Goal: Transaction & Acquisition: Purchase product/service

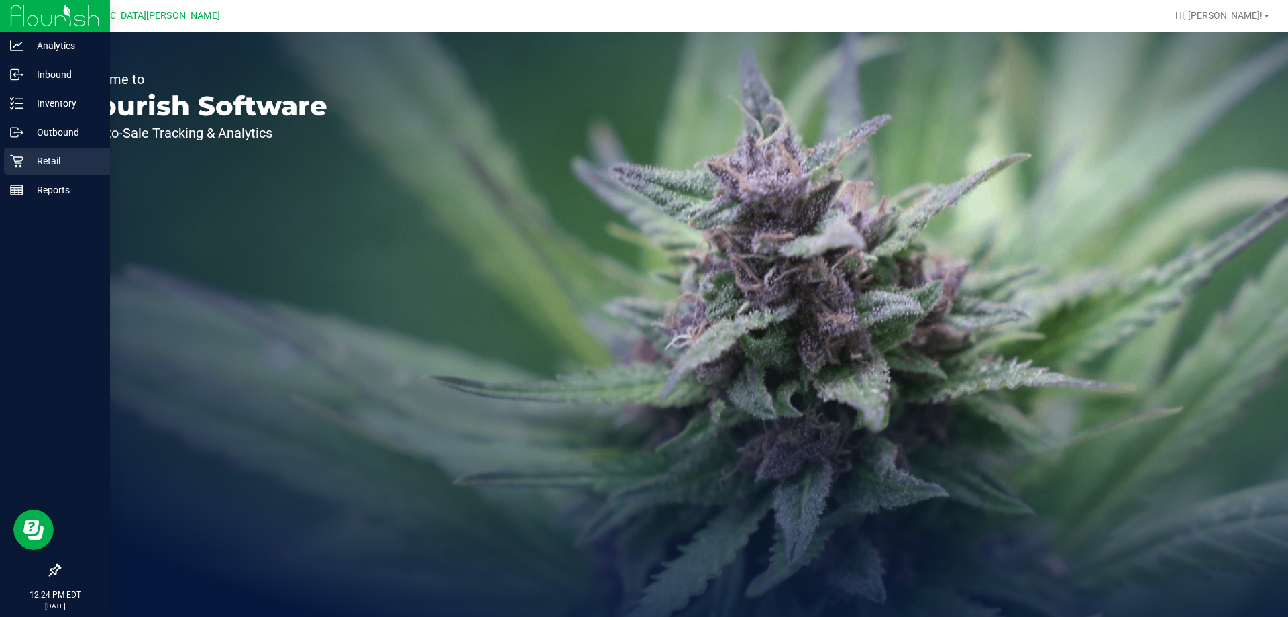
click at [32, 166] on p "Retail" at bounding box center [63, 161] width 81 height 16
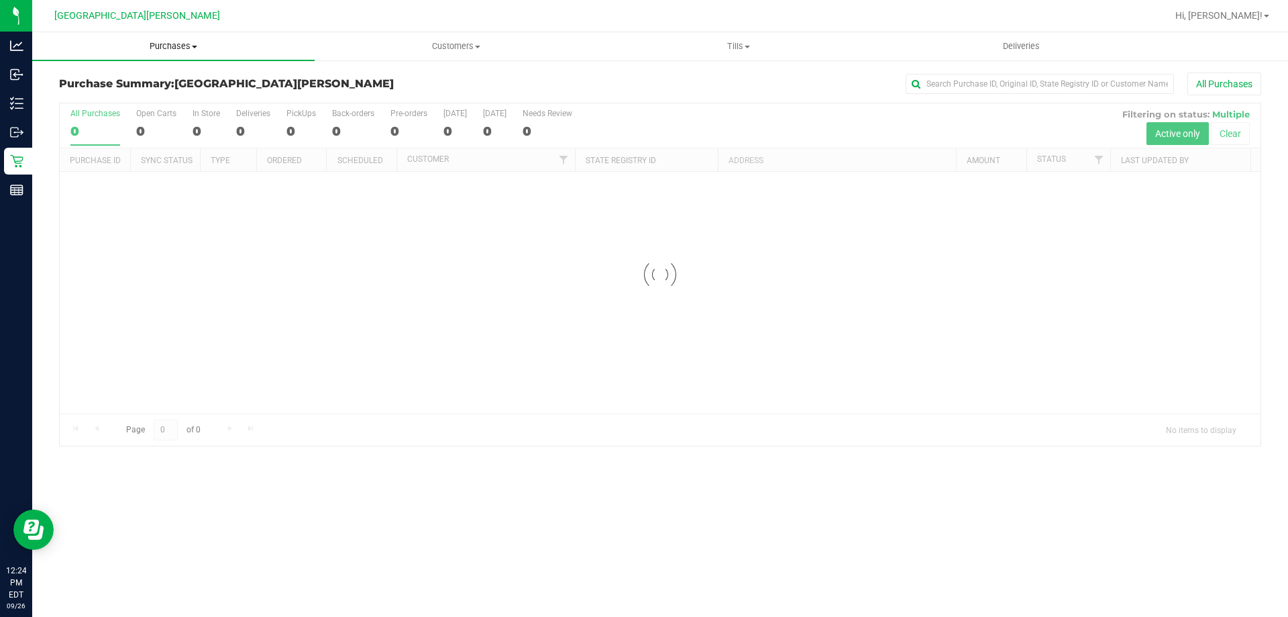
click at [172, 45] on span "Purchases" at bounding box center [173, 46] width 282 height 12
click at [138, 96] on li "Fulfillment" at bounding box center [173, 97] width 282 height 16
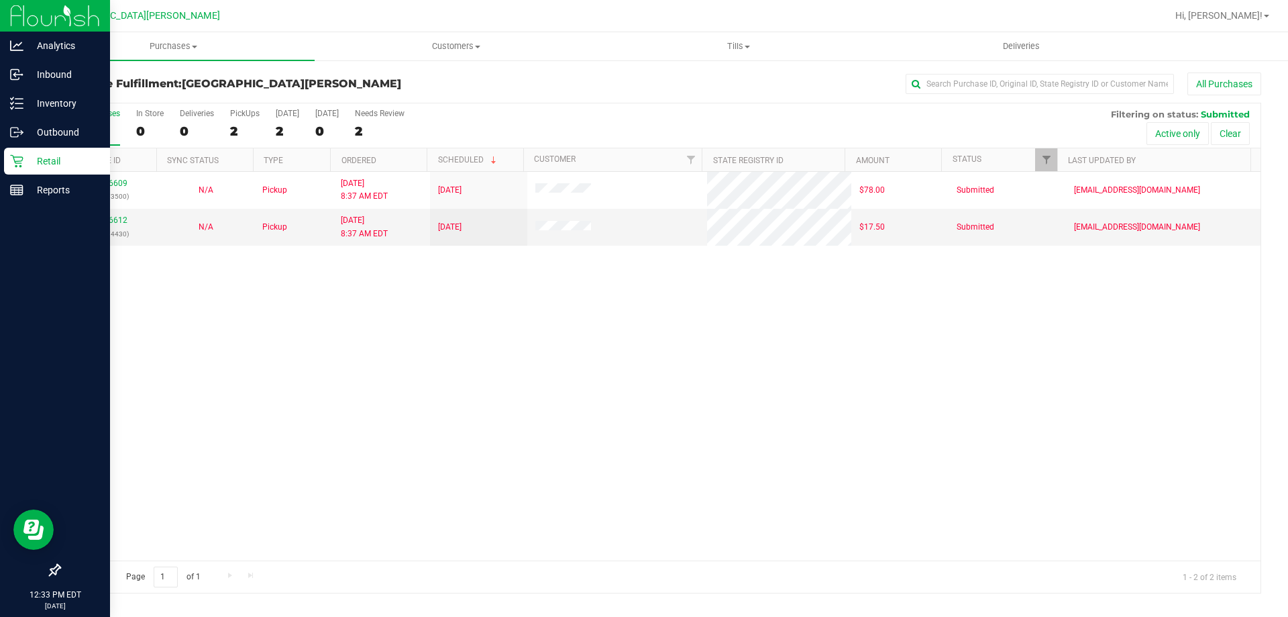
click at [30, 161] on p "Retail" at bounding box center [63, 161] width 81 height 16
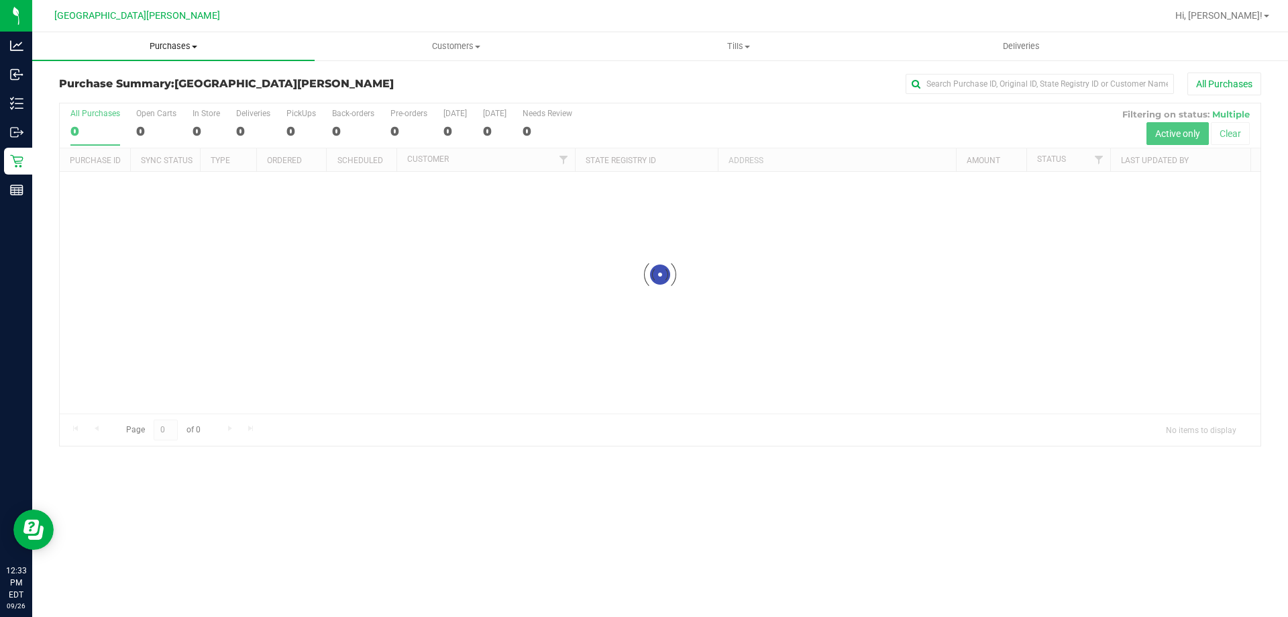
click at [179, 42] on span "Purchases" at bounding box center [173, 46] width 282 height 12
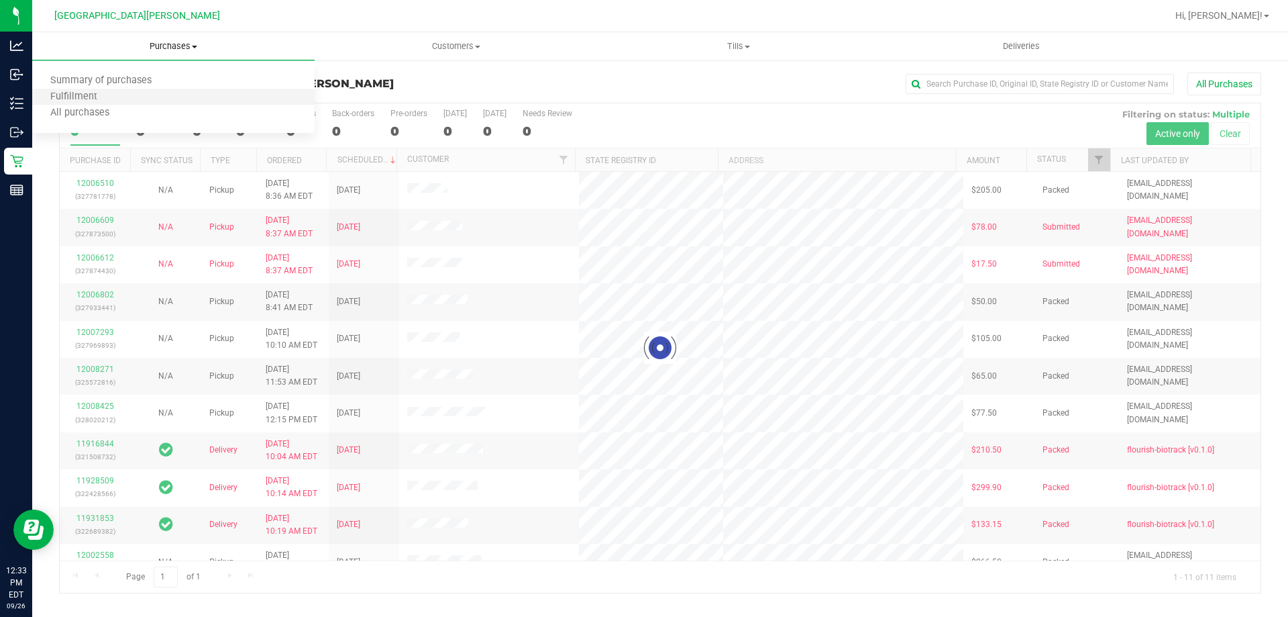
click at [134, 104] on li "Fulfillment" at bounding box center [173, 97] width 282 height 16
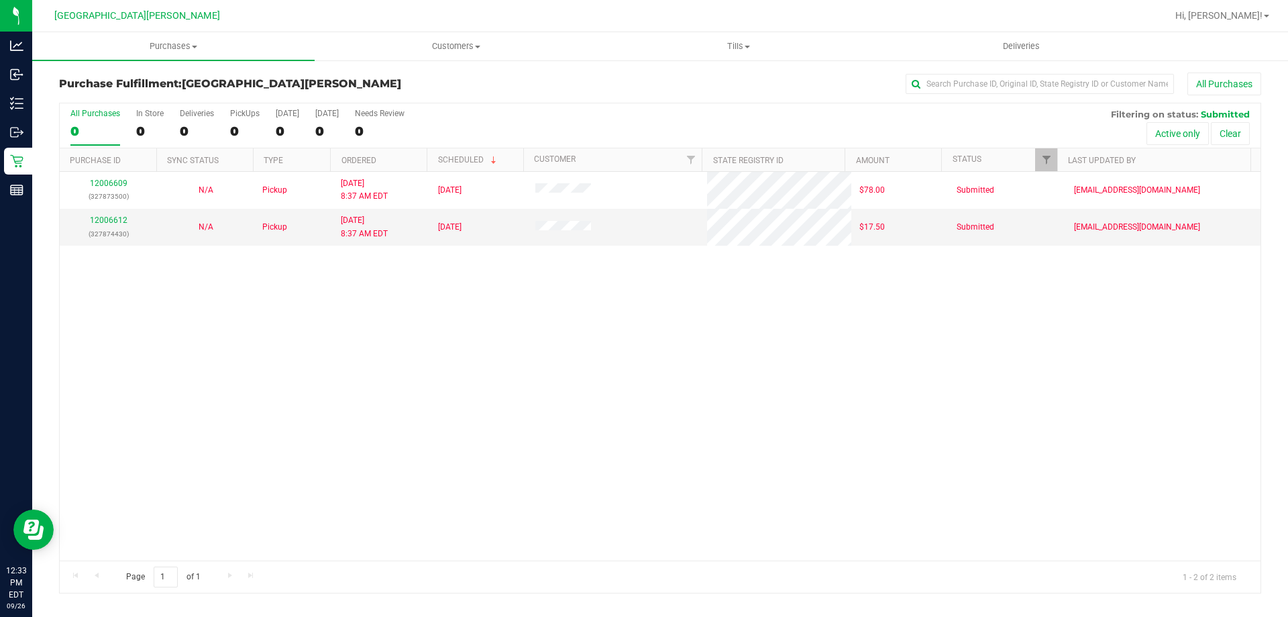
click at [205, 443] on div "12006609 (327873500) N/A Pickup [DATE] 8:37 AM EDT 9/26/2025 $78.00 Submitted […" at bounding box center [660, 366] width 1201 height 388
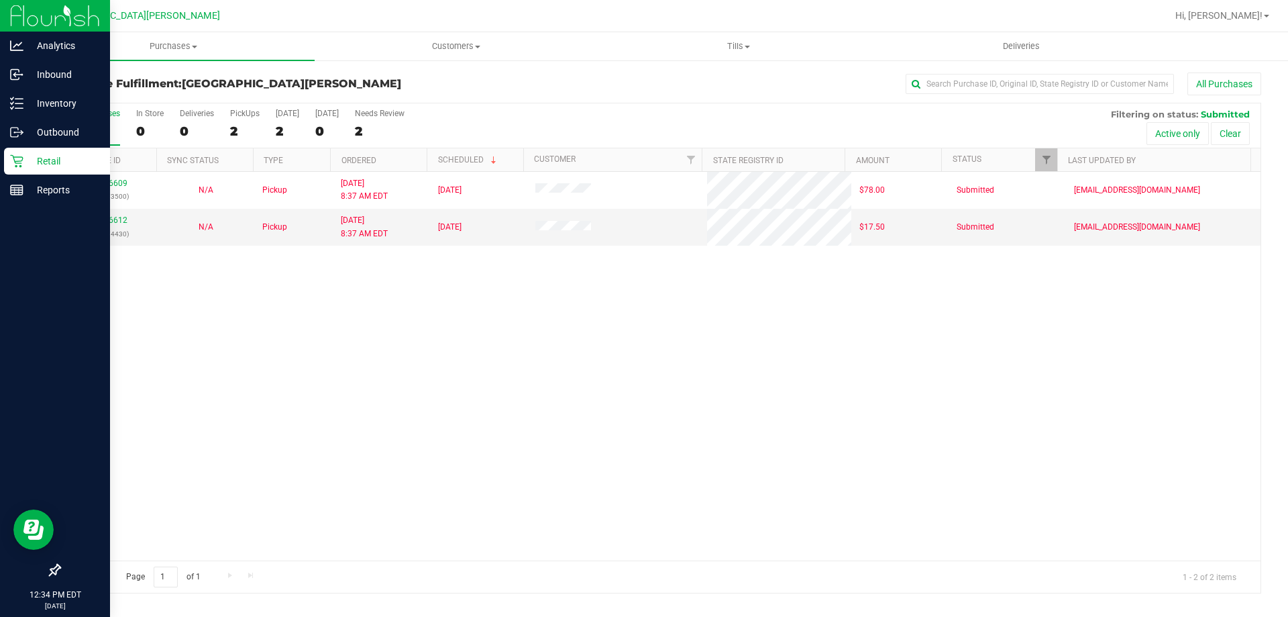
click at [25, 170] on div "Retail" at bounding box center [57, 161] width 106 height 27
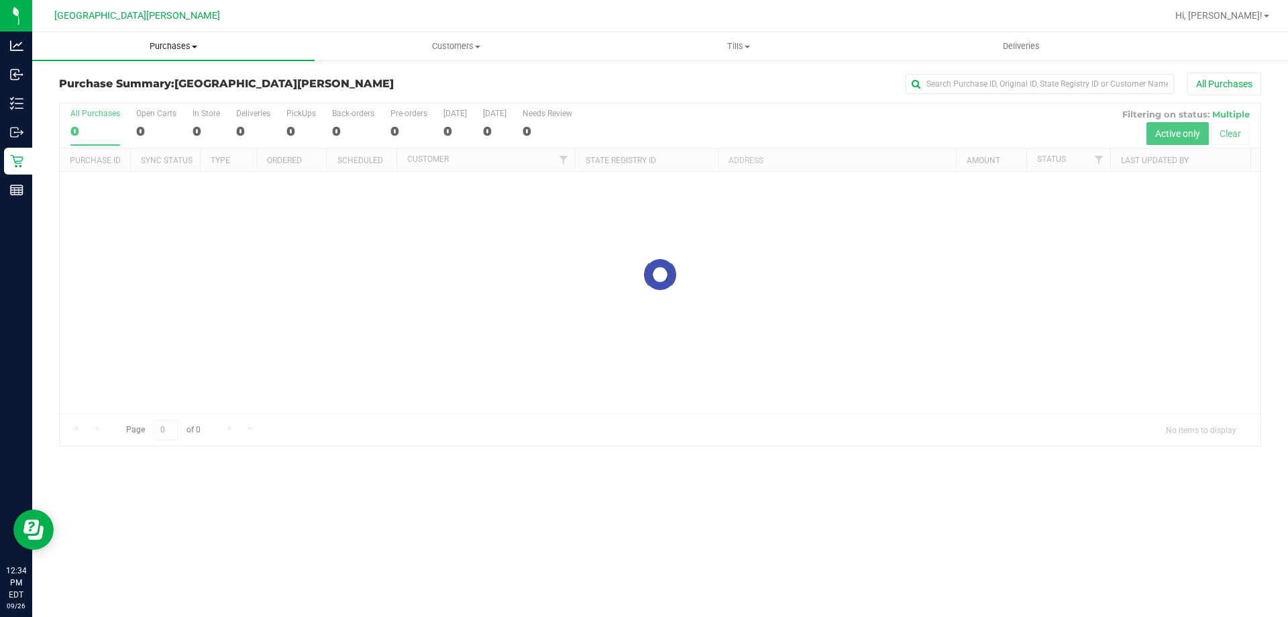
click at [183, 46] on span "Purchases" at bounding box center [173, 46] width 282 height 12
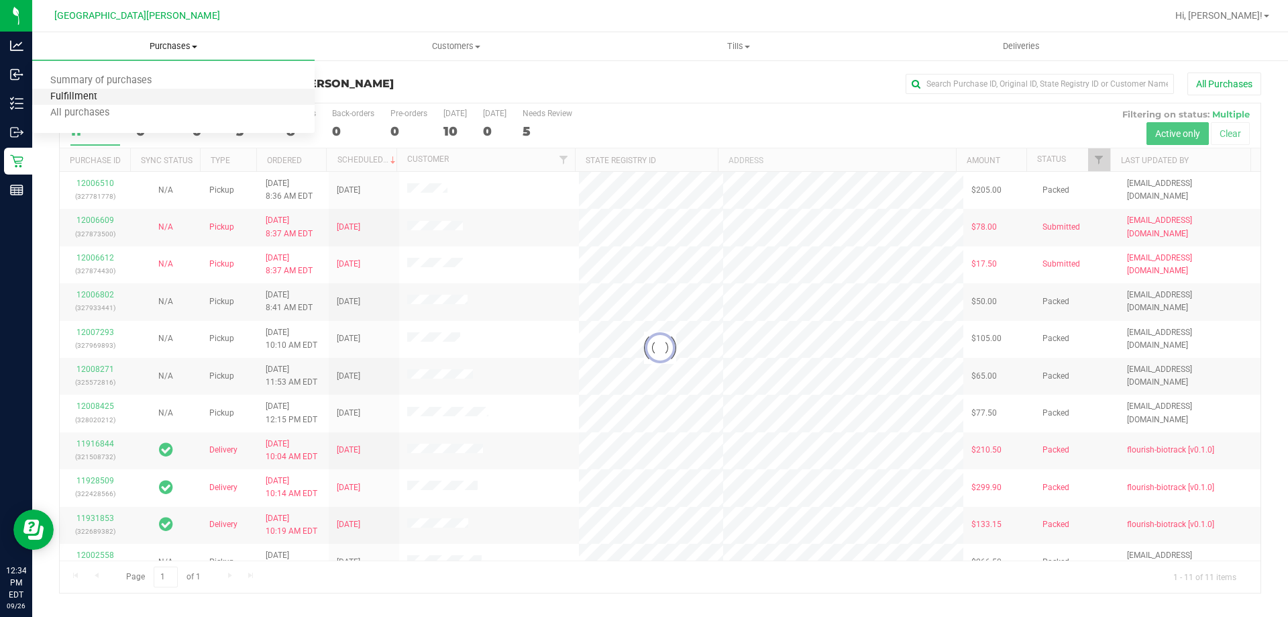
click at [87, 99] on span "Fulfillment" at bounding box center [73, 96] width 83 height 11
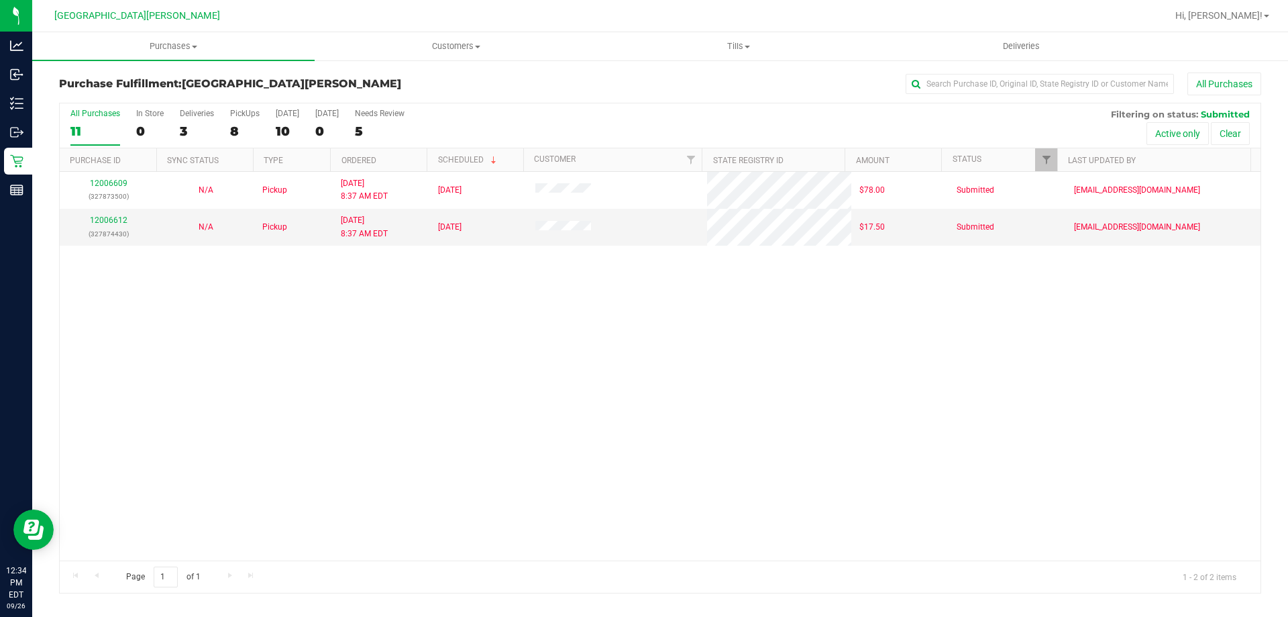
click at [196, 308] on div "12006609 (327873500) N/A Pickup [DATE] 8:37 AM EDT 9/26/2025 $78.00 Submitted […" at bounding box center [660, 366] width 1201 height 388
click at [228, 127] on div "All Purchases 2 In Store 0 Deliveries 0 PickUps 2 [DATE] 2 [DATE] 0 Needs Revie…" at bounding box center [660, 125] width 1201 height 45
click at [249, 119] on label "PickUps 2" at bounding box center [245, 127] width 30 height 37
click at [0, 0] on input "PickUps 2" at bounding box center [0, 0] width 0 height 0
click at [182, 46] on span "Purchases" at bounding box center [173, 46] width 282 height 12
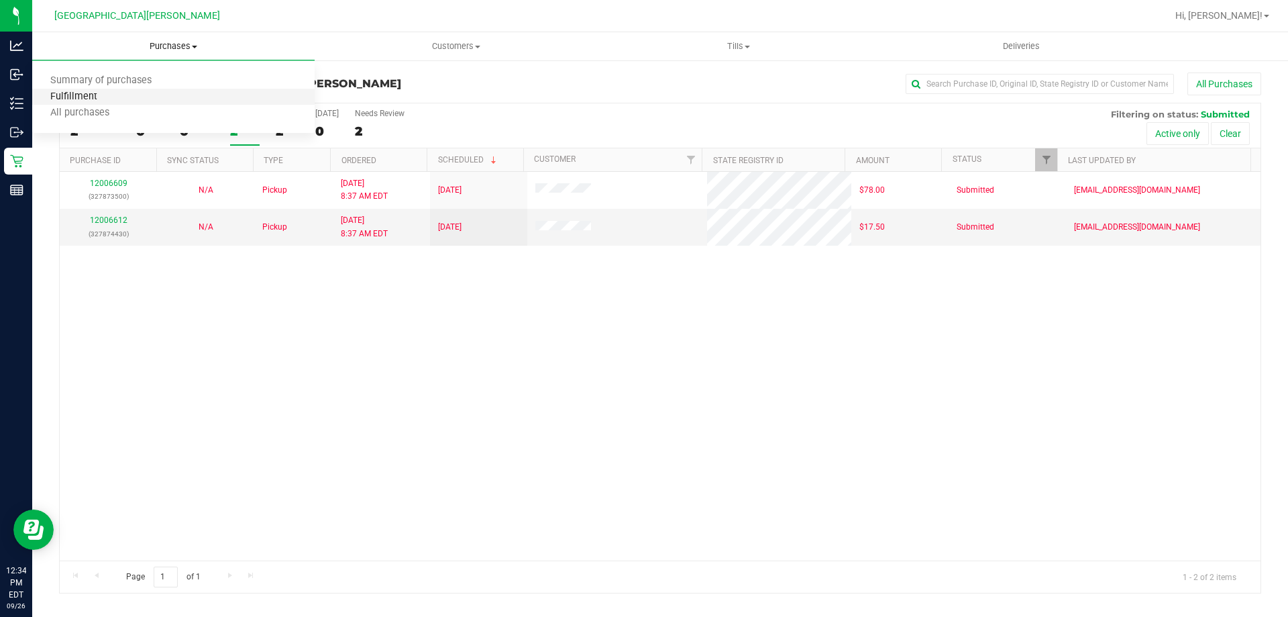
click at [103, 100] on span "Fulfillment" at bounding box center [73, 96] width 83 height 11
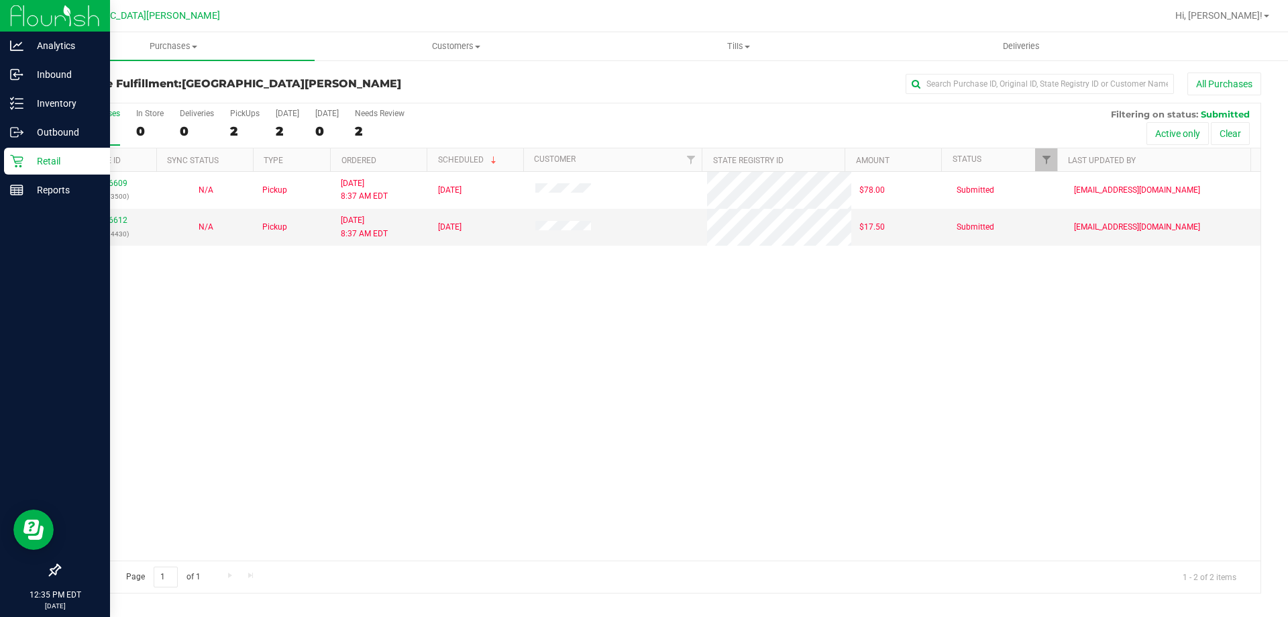
click at [14, 162] on icon at bounding box center [16, 160] width 13 height 13
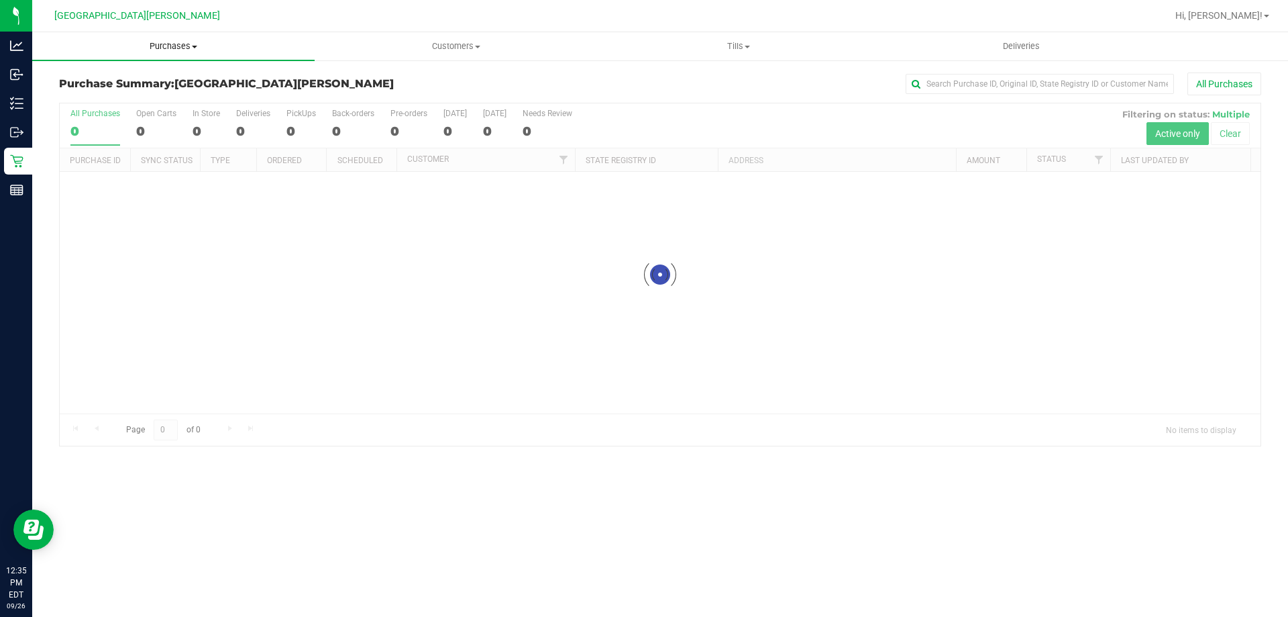
click at [189, 46] on span "Purchases" at bounding box center [173, 46] width 282 height 12
click at [118, 99] on li "Fulfillment" at bounding box center [173, 97] width 282 height 16
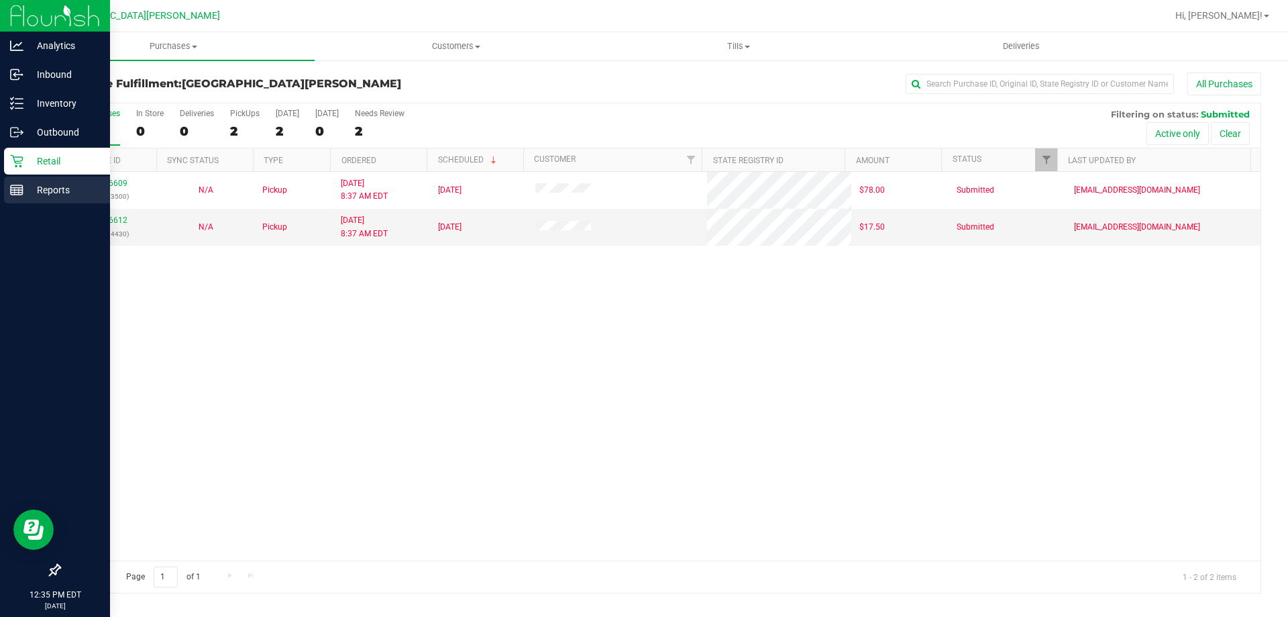
click at [60, 191] on p "Reports" at bounding box center [63, 190] width 81 height 16
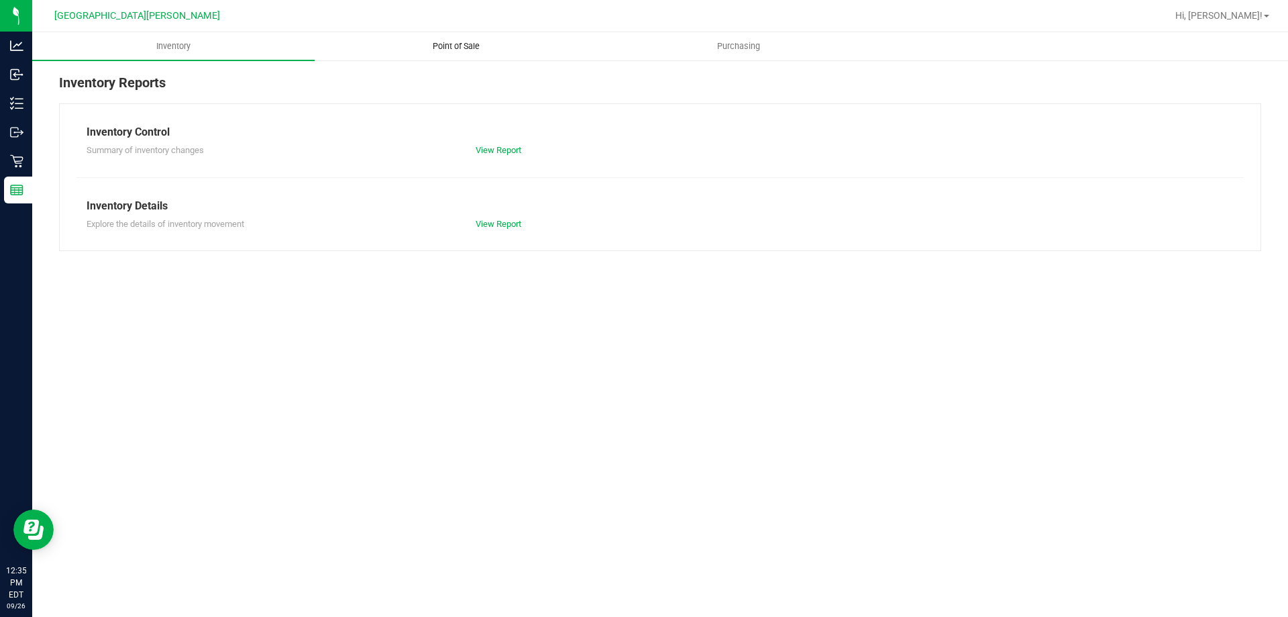
click at [464, 44] on span "Point of Sale" at bounding box center [456, 46] width 83 height 12
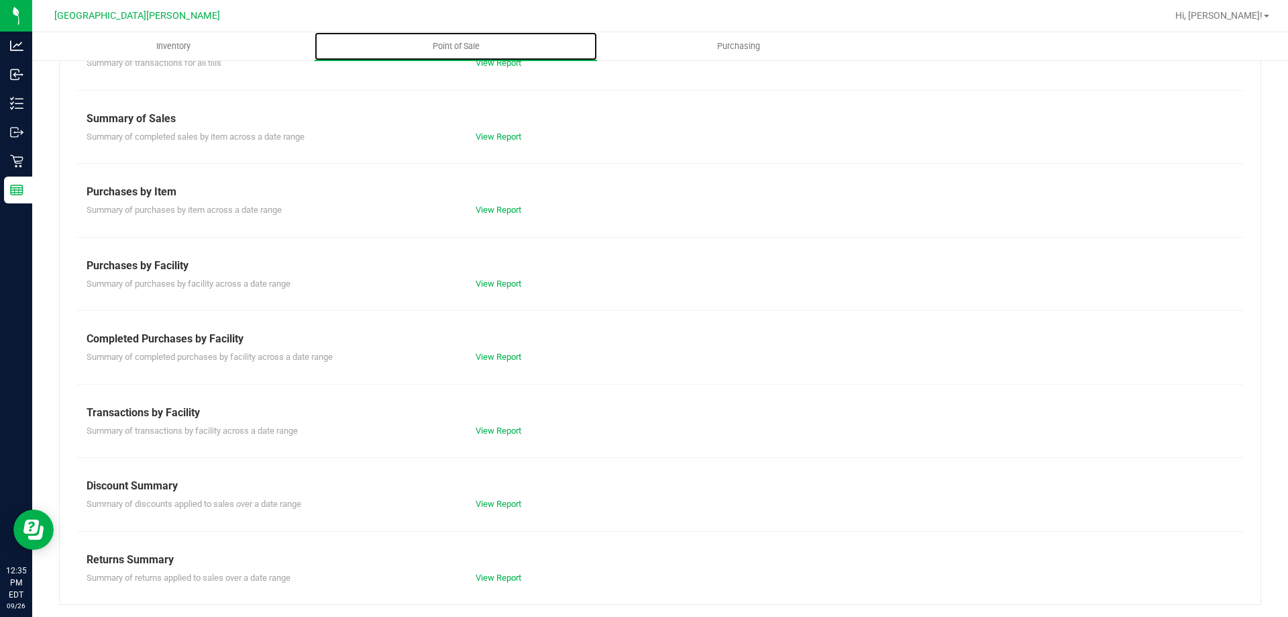
scroll to position [89, 0]
click at [493, 360] on div "View Report" at bounding box center [563, 355] width 195 height 13
click at [493, 357] on link "View Report" at bounding box center [499, 355] width 46 height 10
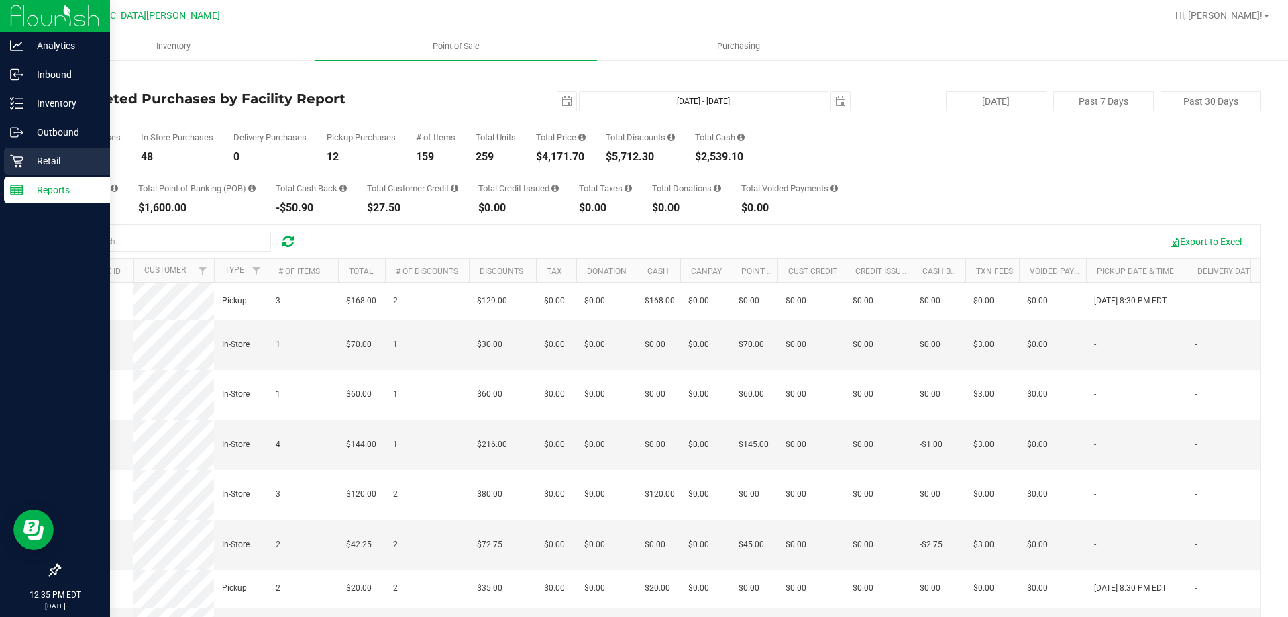
click at [30, 176] on link "Retail" at bounding box center [55, 162] width 110 height 29
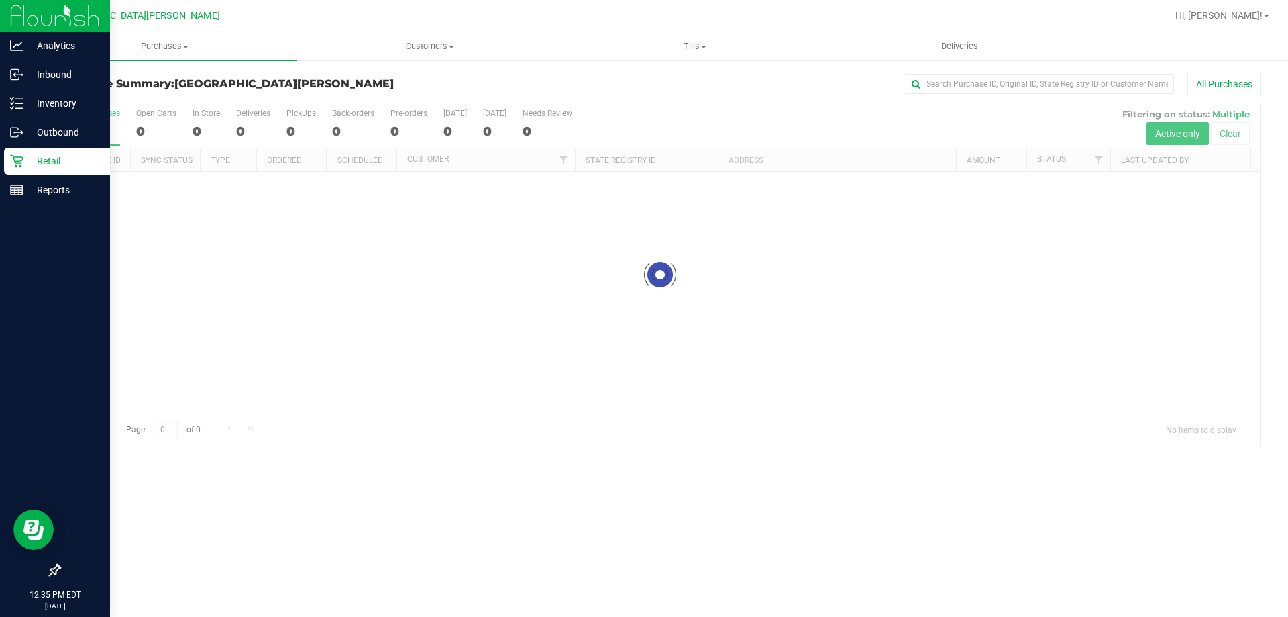
click at [33, 172] on div "Retail" at bounding box center [57, 161] width 106 height 27
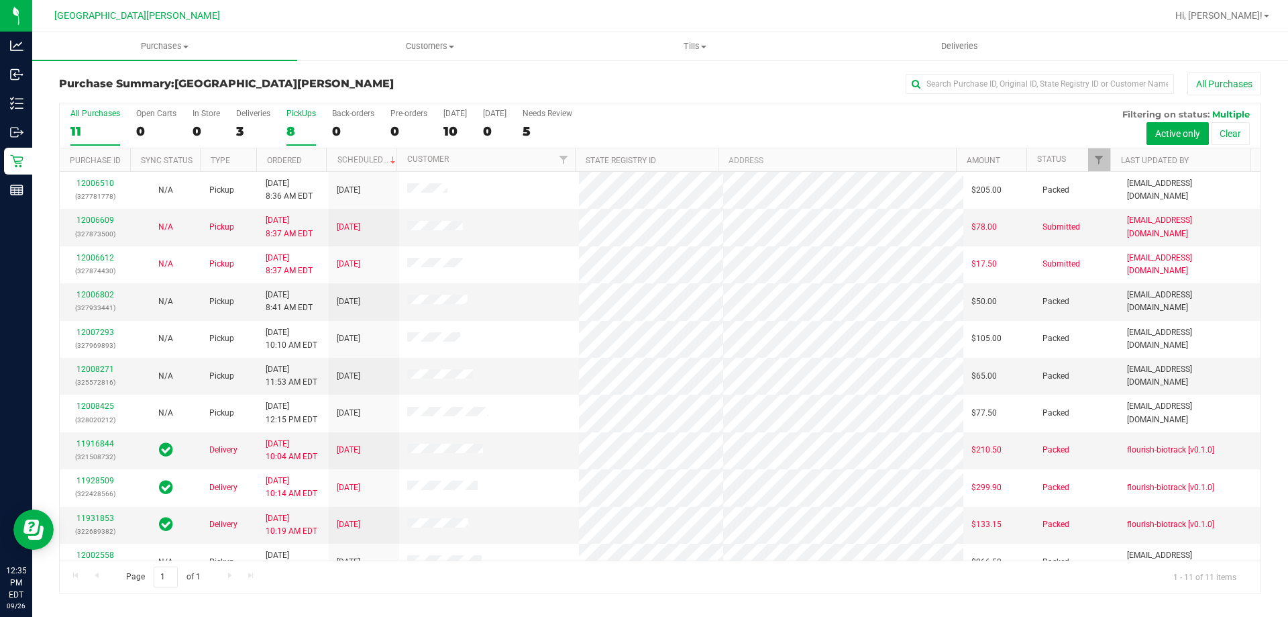
click at [298, 122] on label "PickUps 8" at bounding box center [301, 127] width 30 height 37
click at [0, 0] on input "PickUps 8" at bounding box center [0, 0] width 0 height 0
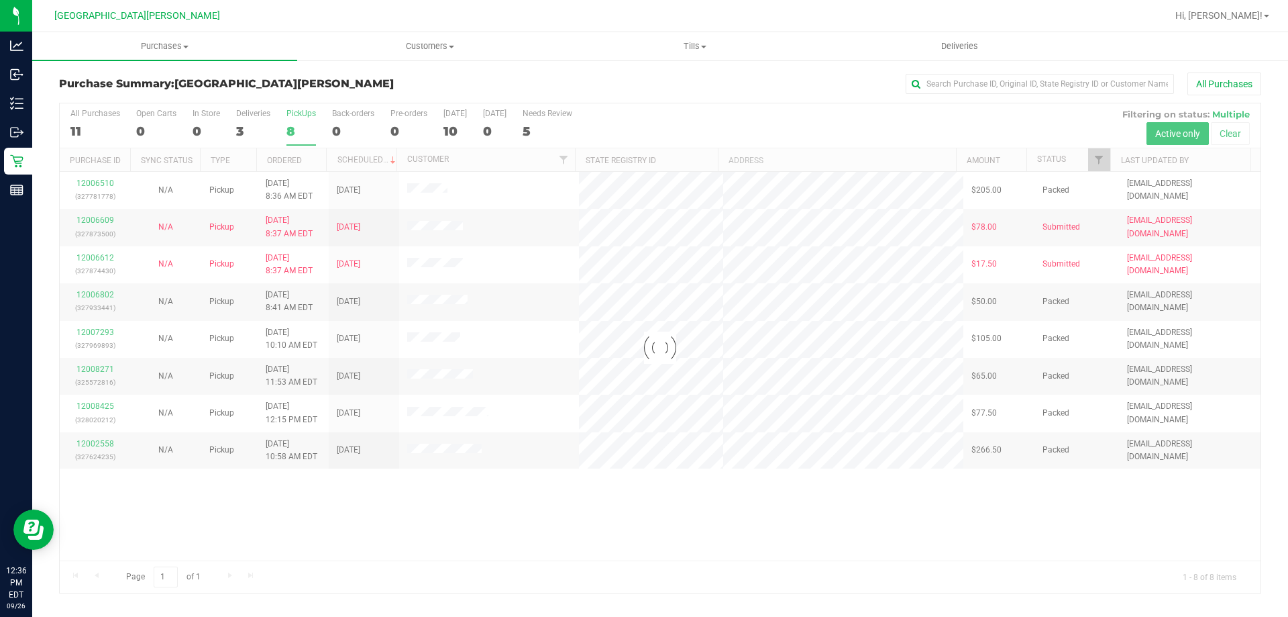
click at [297, 131] on div at bounding box center [660, 347] width 1201 height 489
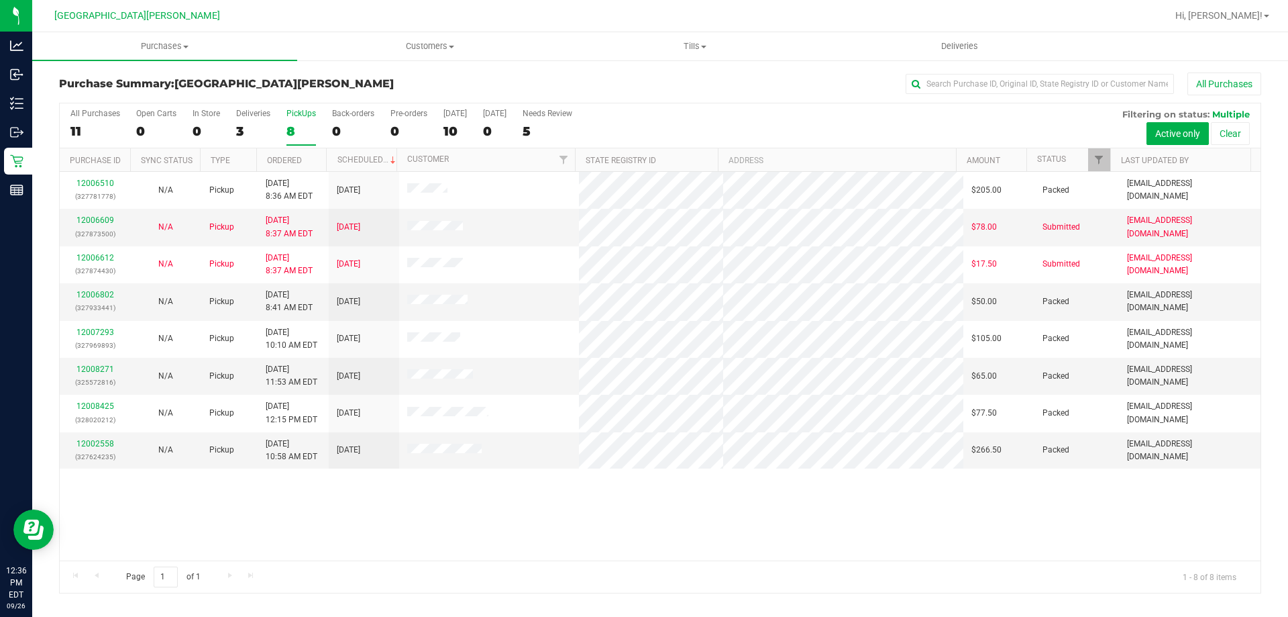
click at [297, 130] on div "8" at bounding box center [301, 130] width 30 height 15
click at [0, 0] on input "PickUps 8" at bounding box center [0, 0] width 0 height 0
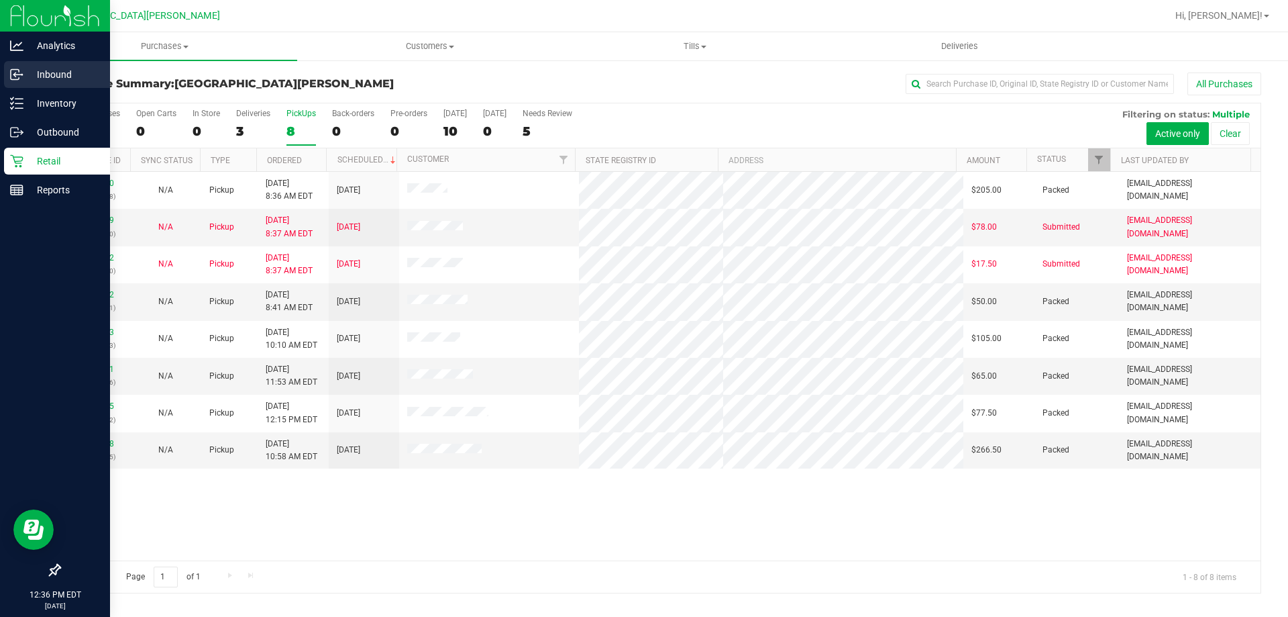
click at [70, 78] on p "Inbound" at bounding box center [63, 74] width 81 height 16
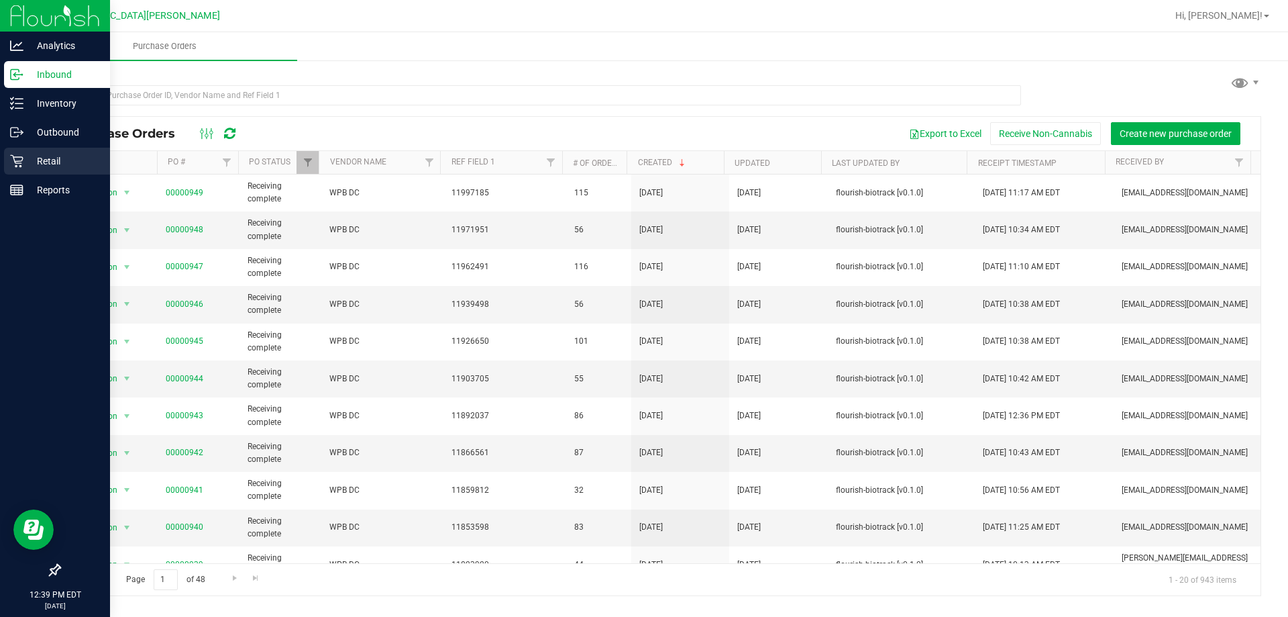
click at [19, 156] on icon at bounding box center [16, 160] width 13 height 13
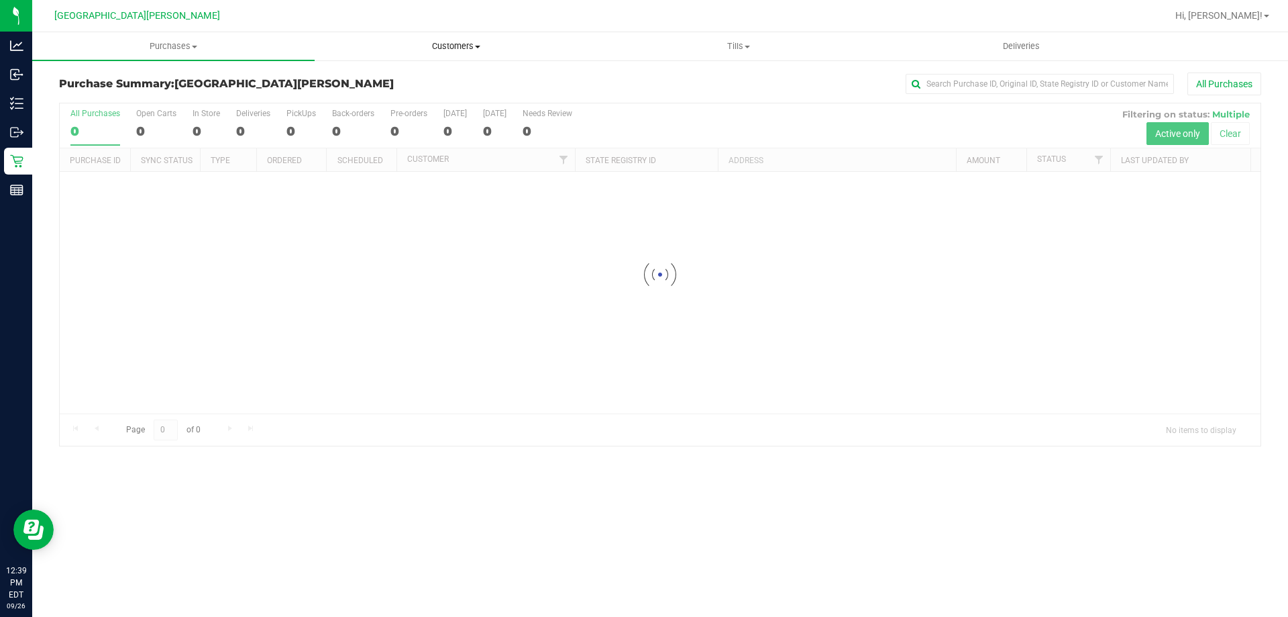
click at [456, 44] on span "Customers" at bounding box center [455, 46] width 281 height 12
click at [383, 83] on span "All customers" at bounding box center [363, 80] width 97 height 11
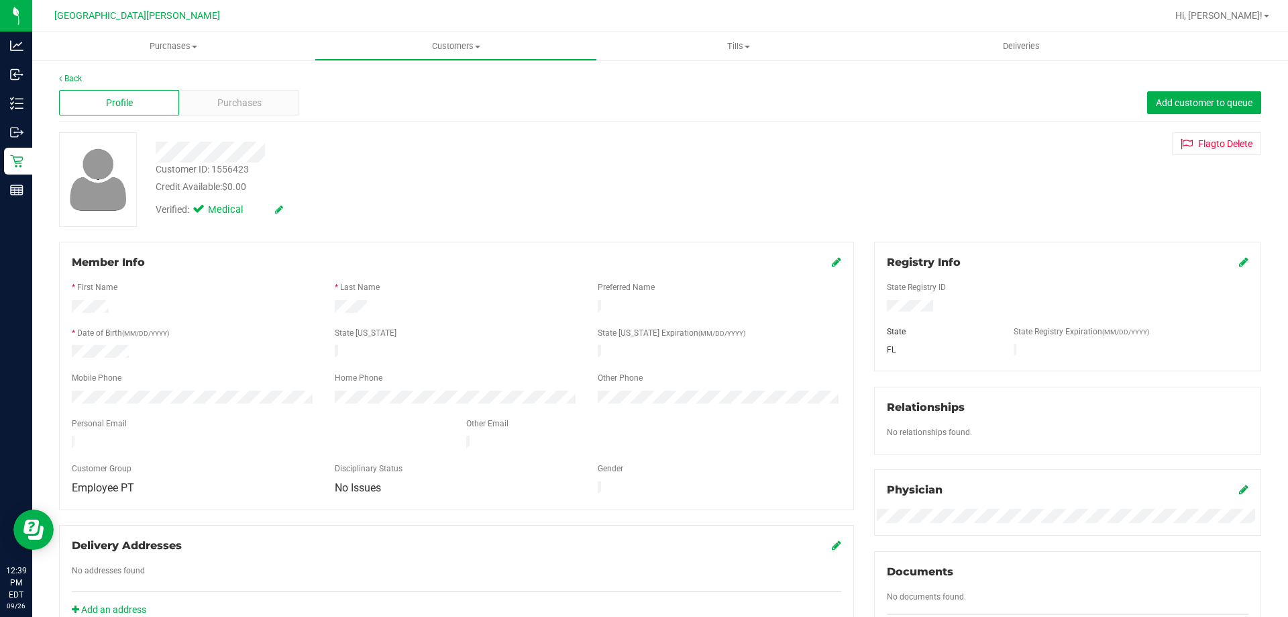
click at [246, 116] on div "Profile Purchases Add customer to queue" at bounding box center [660, 103] width 1202 height 37
click at [257, 105] on span "Purchases" at bounding box center [239, 103] width 44 height 14
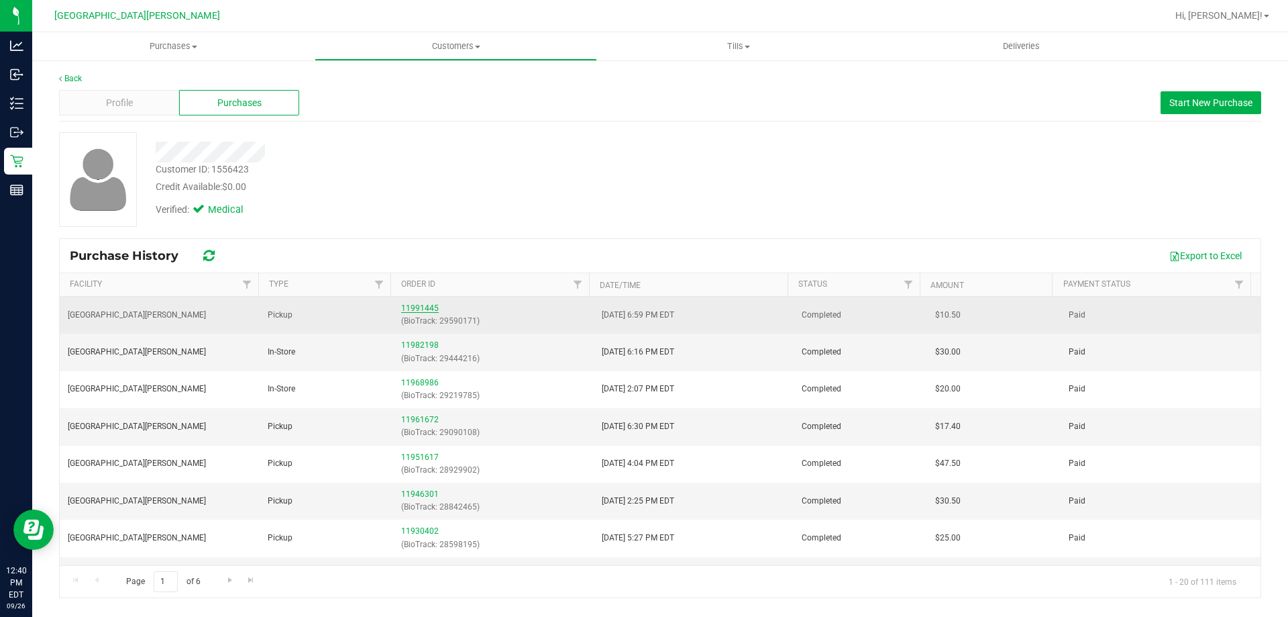
click at [417, 309] on link "11991445" at bounding box center [420, 307] width 38 height 9
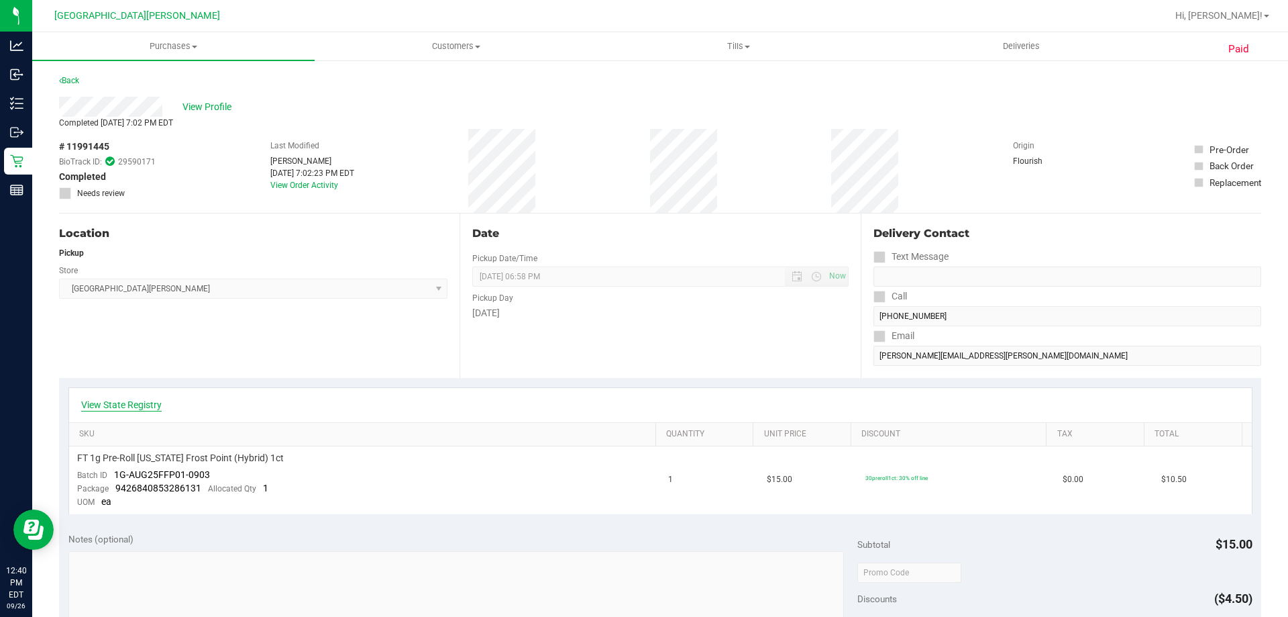
click at [140, 403] on link "View State Registry" at bounding box center [121, 404] width 81 height 13
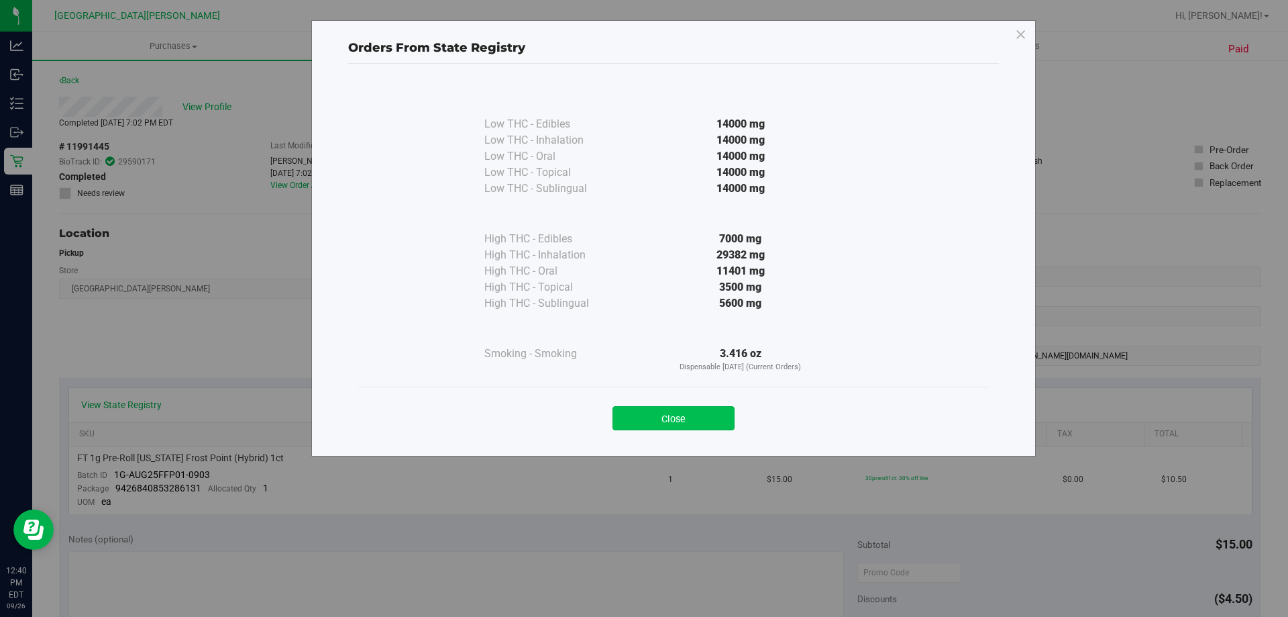
click at [688, 419] on button "Close" at bounding box center [673, 418] width 122 height 24
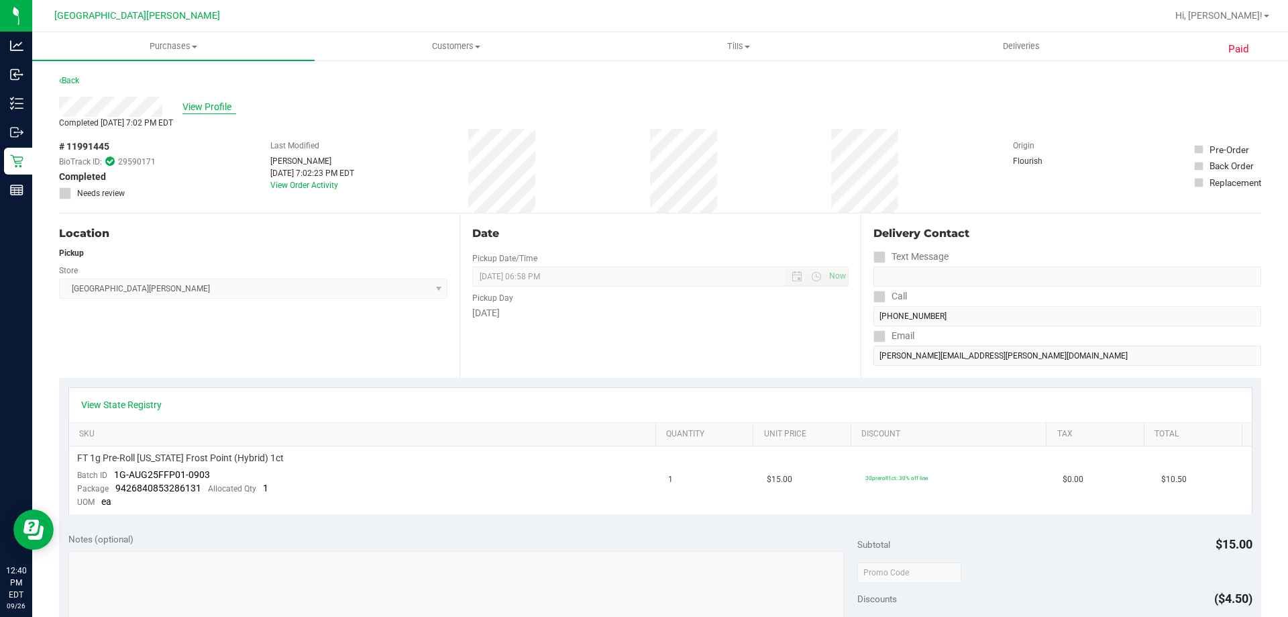
click at [210, 105] on span "View Profile" at bounding box center [209, 107] width 54 height 14
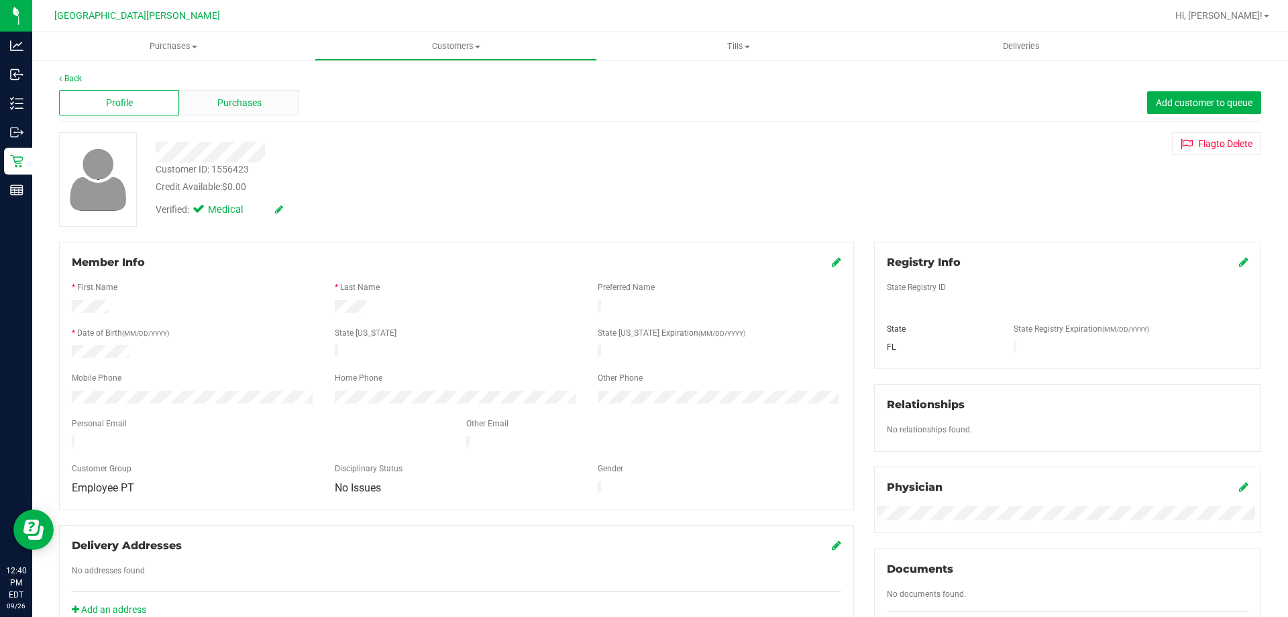
click at [286, 105] on div "Purchases" at bounding box center [239, 102] width 120 height 25
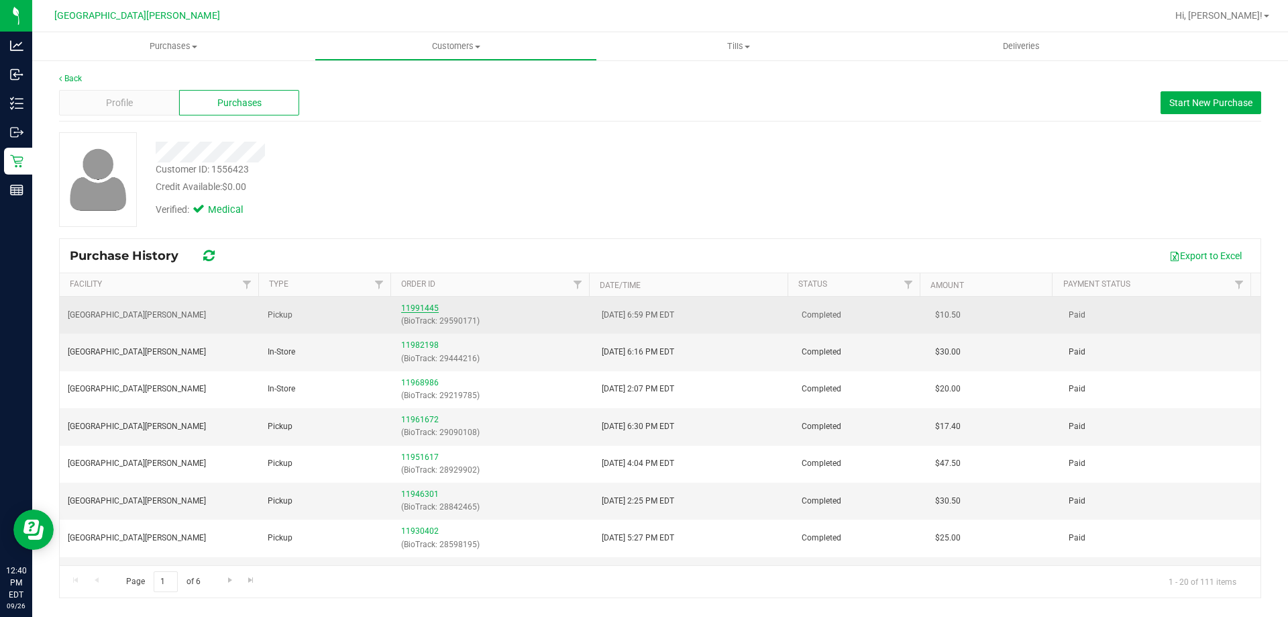
click at [420, 307] on link "11991445" at bounding box center [420, 307] width 38 height 9
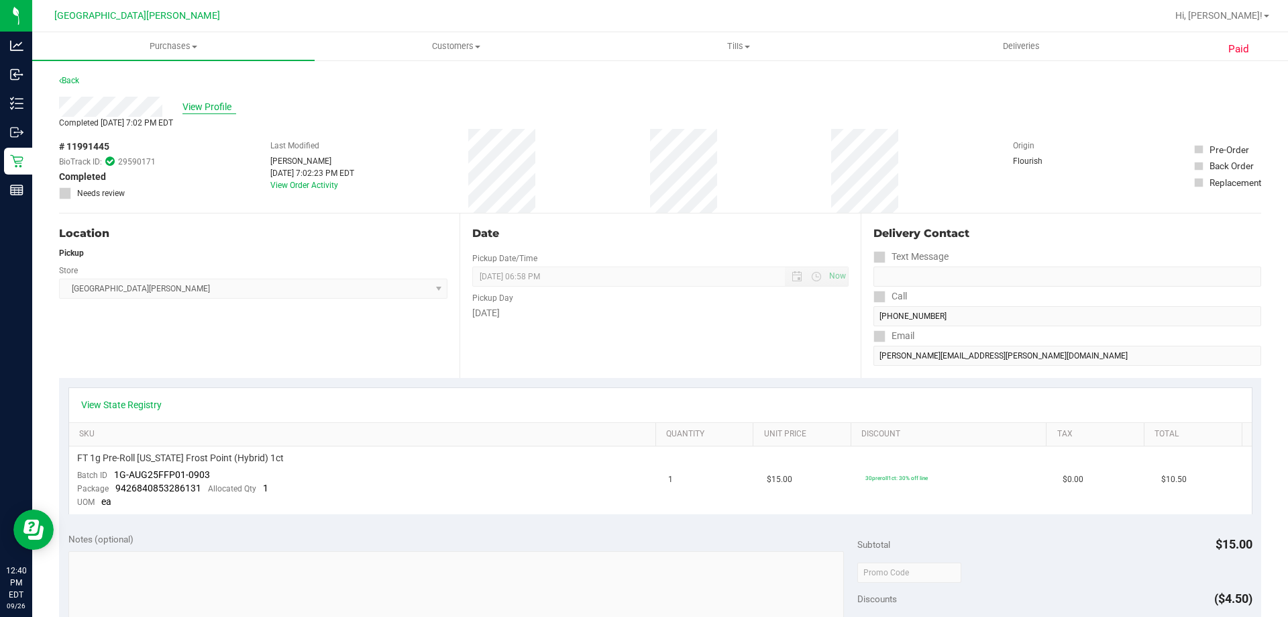
click at [210, 103] on span "View Profile" at bounding box center [209, 107] width 54 height 14
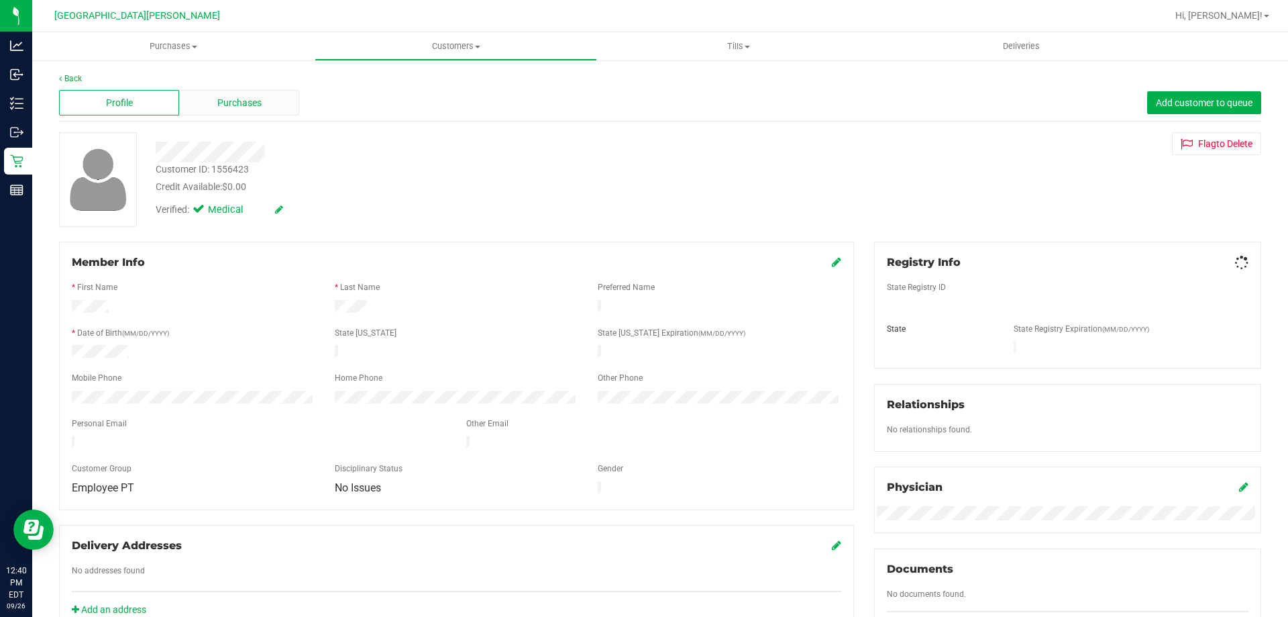
click at [288, 101] on div "Purchases" at bounding box center [239, 102] width 120 height 25
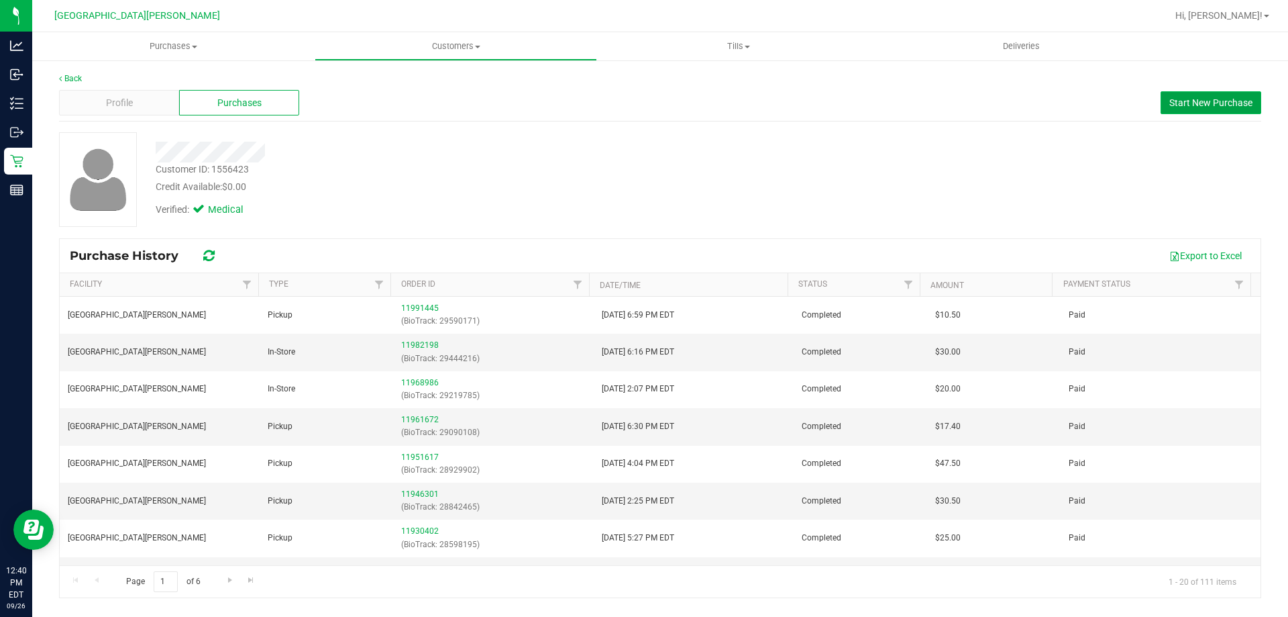
click at [1183, 104] on span "Start New Purchase" at bounding box center [1210, 102] width 83 height 11
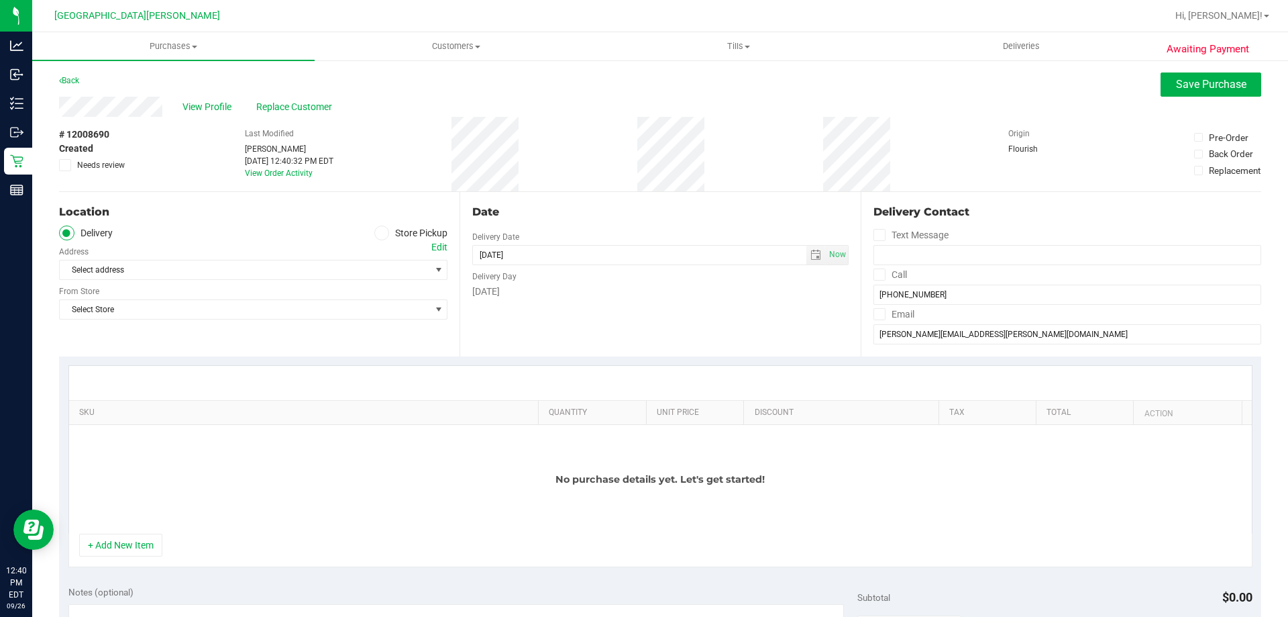
click at [380, 226] on span at bounding box center [381, 232] width 15 height 15
click at [0, 0] on input "Store Pickup" at bounding box center [0, 0] width 0 height 0
click at [248, 266] on span "Select Store" at bounding box center [245, 269] width 370 height 19
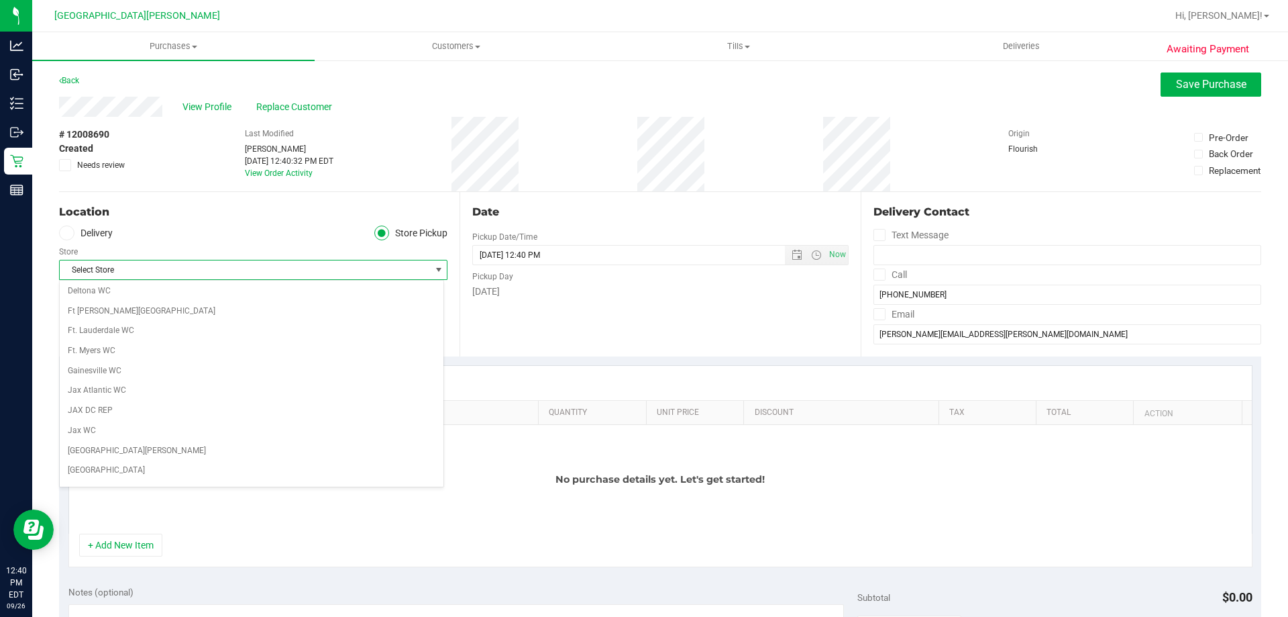
scroll to position [268, 0]
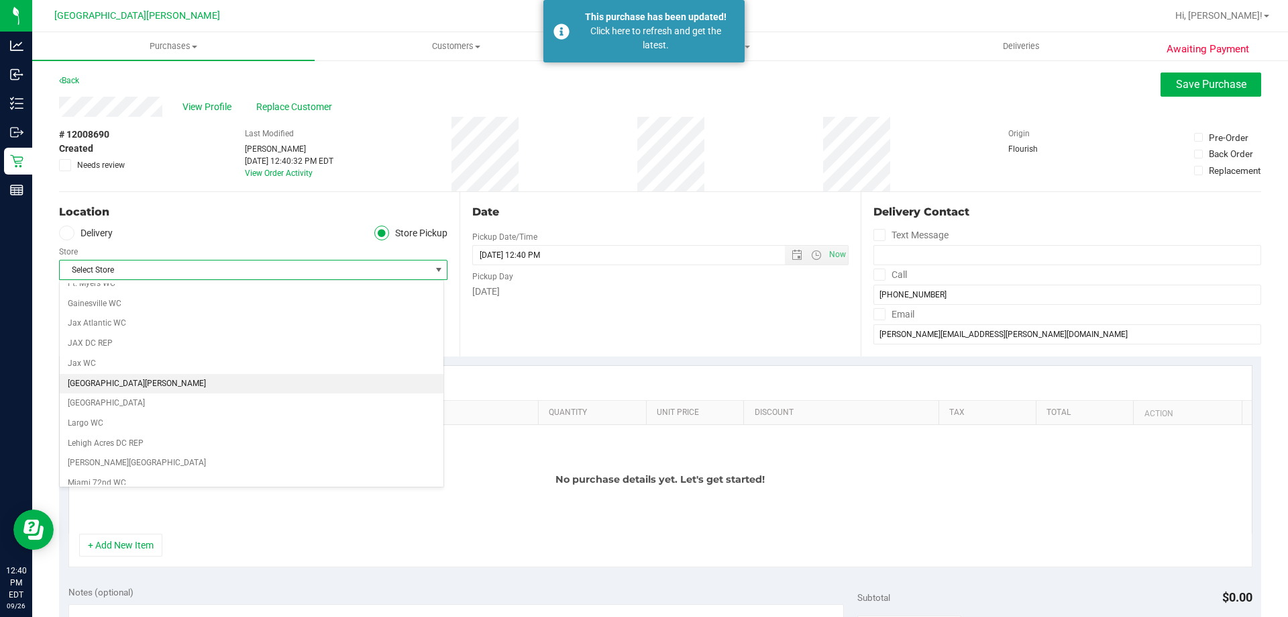
click at [119, 383] on li "[GEOGRAPHIC_DATA][PERSON_NAME]" at bounding box center [252, 384] width 384 height 20
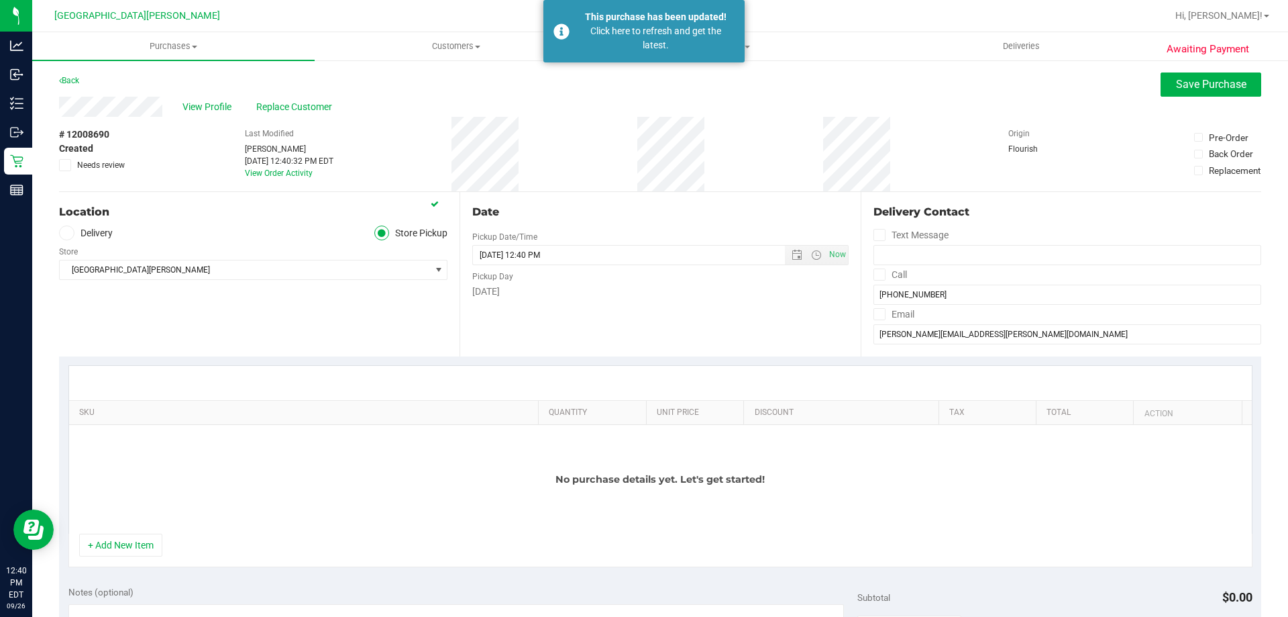
click at [176, 327] on div "Location Delivery Store Pickup Store [GEOGRAPHIC_DATA][PERSON_NAME] Select Stor…" at bounding box center [259, 274] width 400 height 164
click at [131, 549] on button "+ Add New Item" at bounding box center [120, 544] width 83 height 23
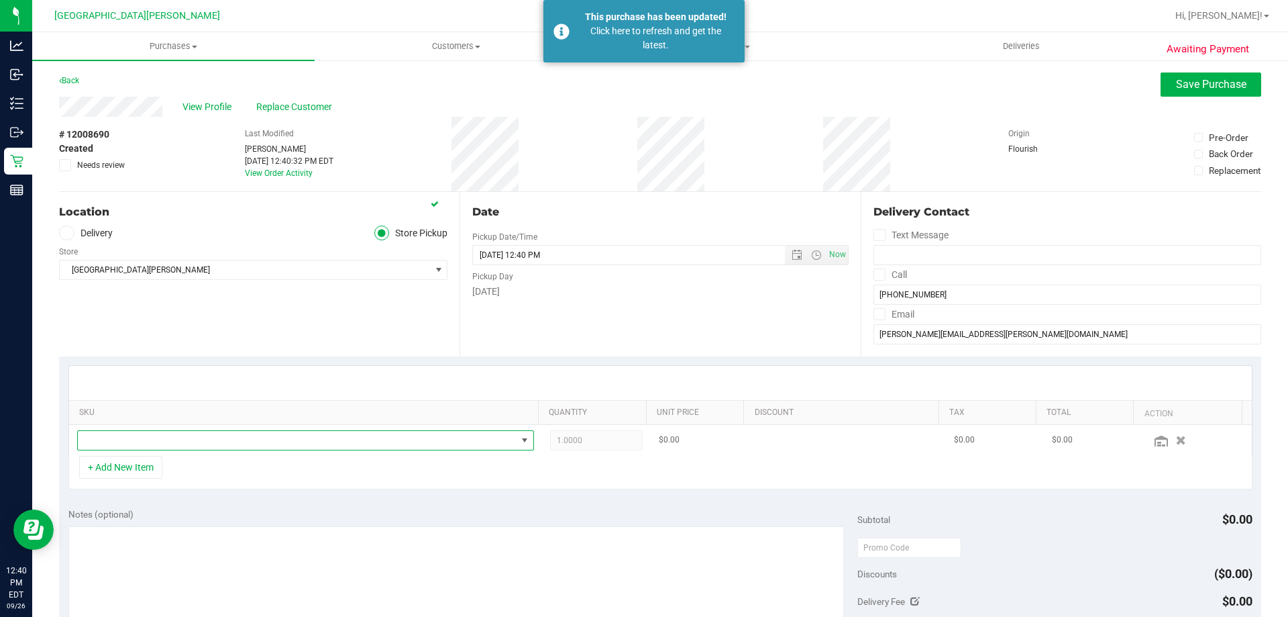
click at [167, 435] on span "NO DATA FOUND" at bounding box center [297, 440] width 439 height 19
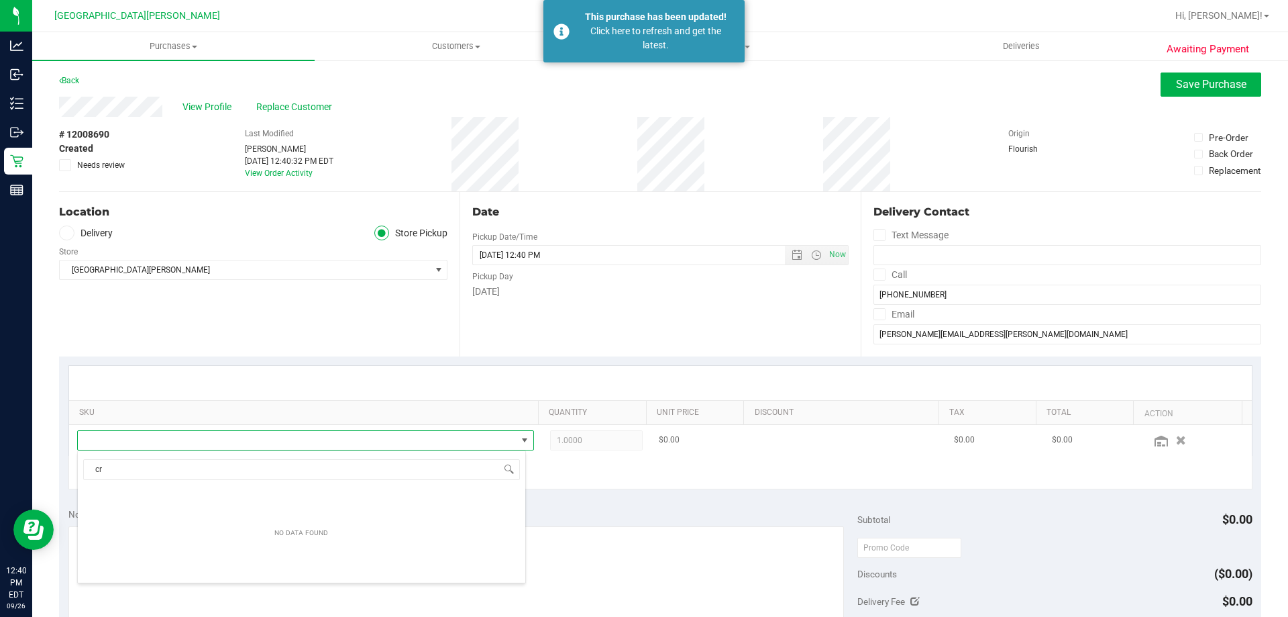
scroll to position [0, 0]
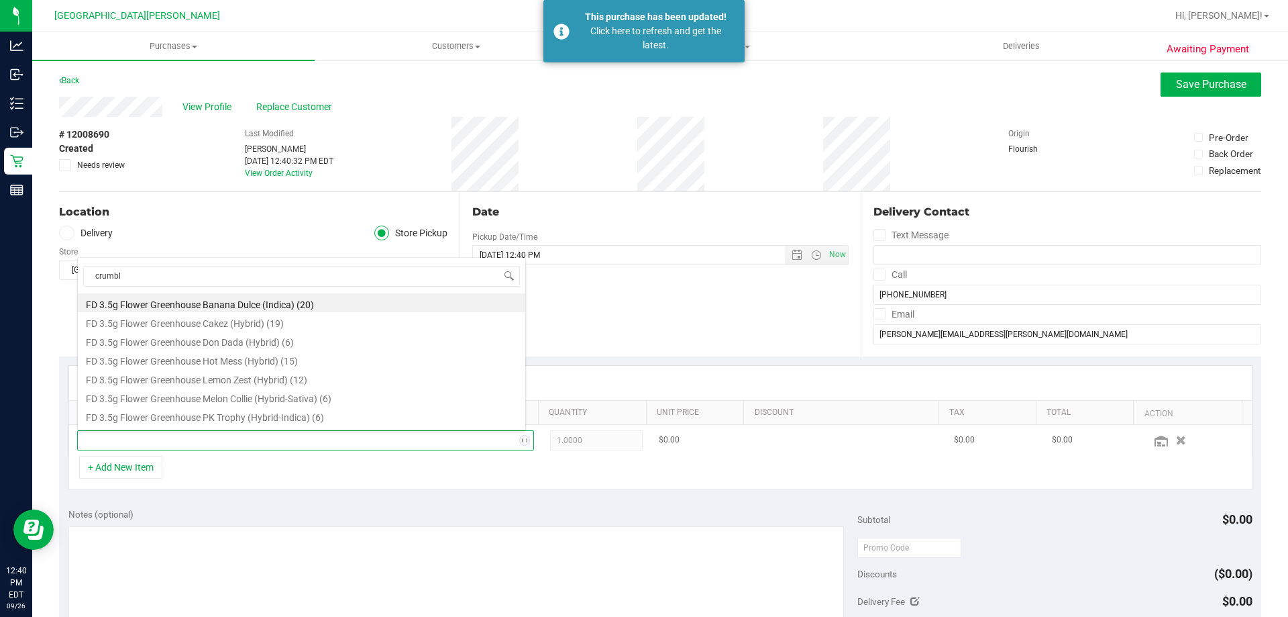
type input "crumble"
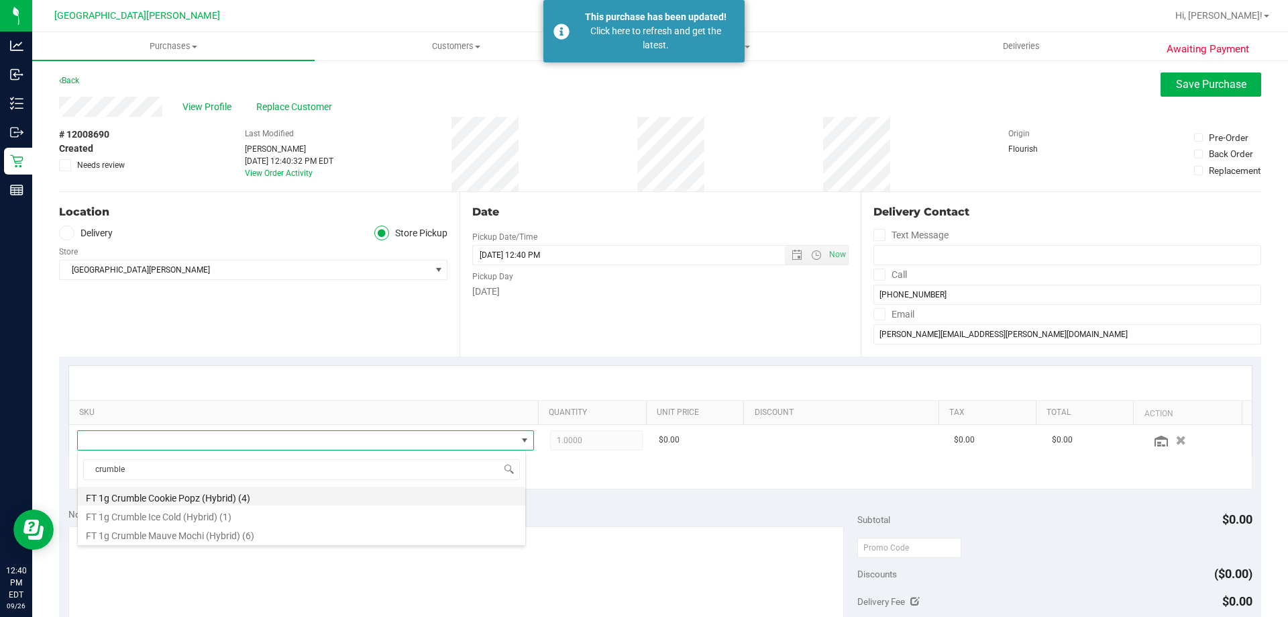
click at [209, 492] on li "FT 1g Crumble Cookie Popz (Hybrid) (4)" at bounding box center [301, 495] width 447 height 19
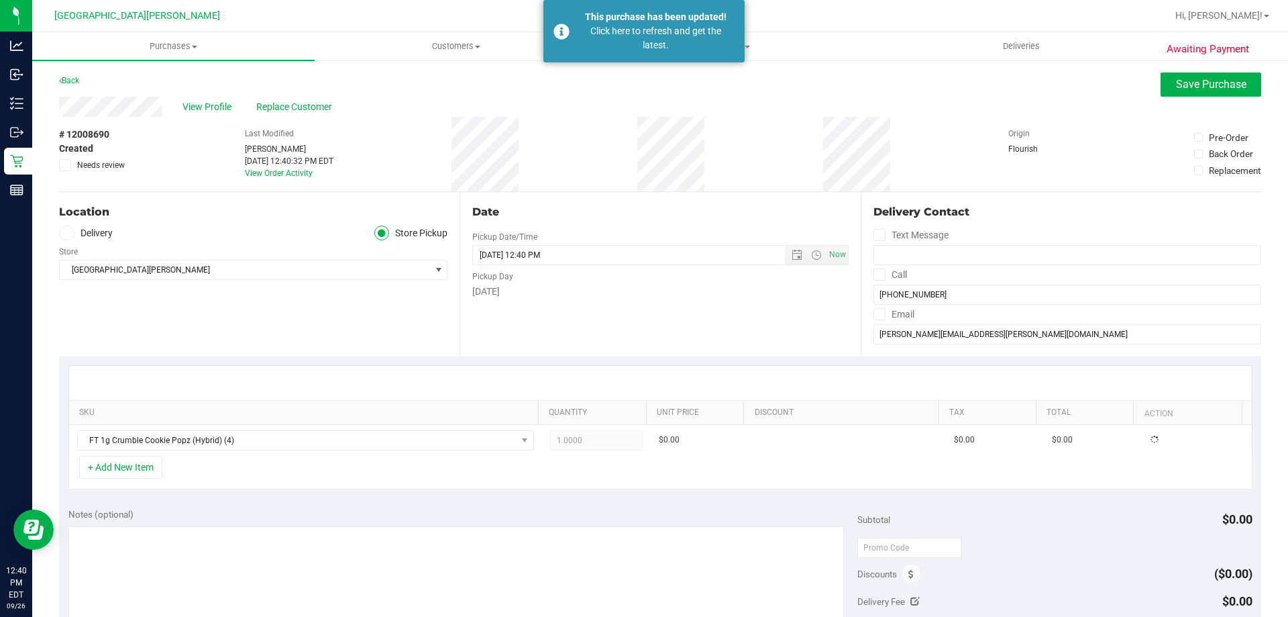
click at [247, 478] on div "+ Add New Item" at bounding box center [660, 473] width 1184 height 34
click at [584, 445] on span "1.00 1" at bounding box center [596, 440] width 93 height 20
click at [584, 445] on input "1" at bounding box center [597, 440] width 92 height 19
type input "2"
type input "2.00"
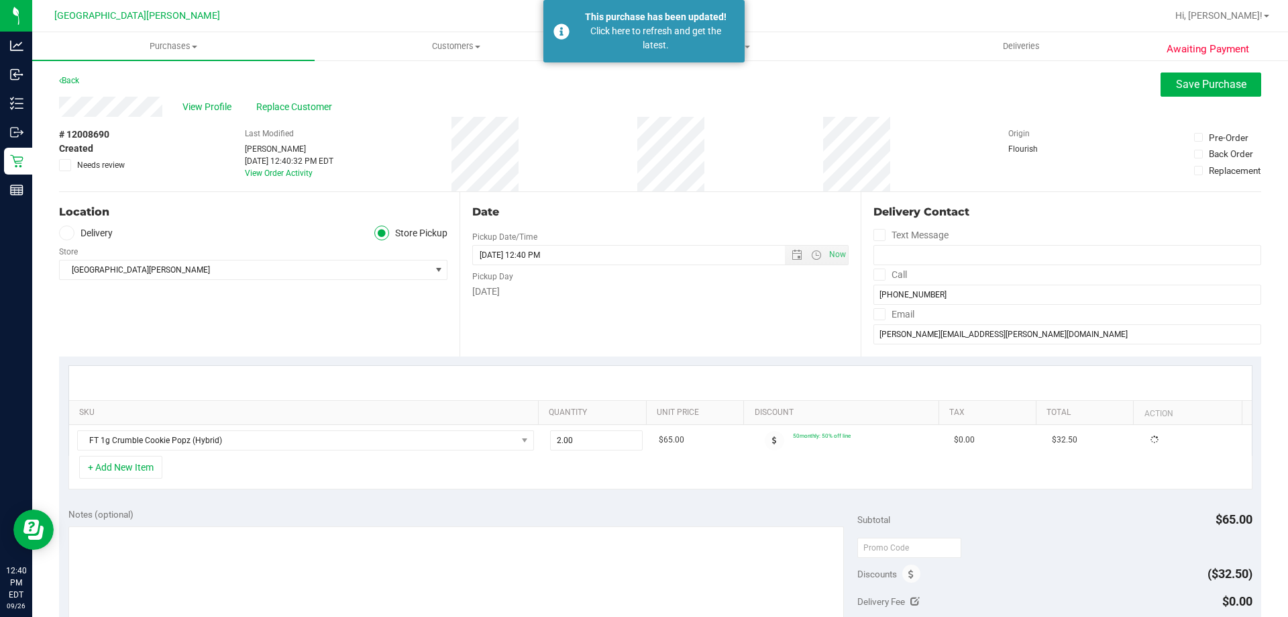
click at [569, 382] on div at bounding box center [660, 383] width 1183 height 34
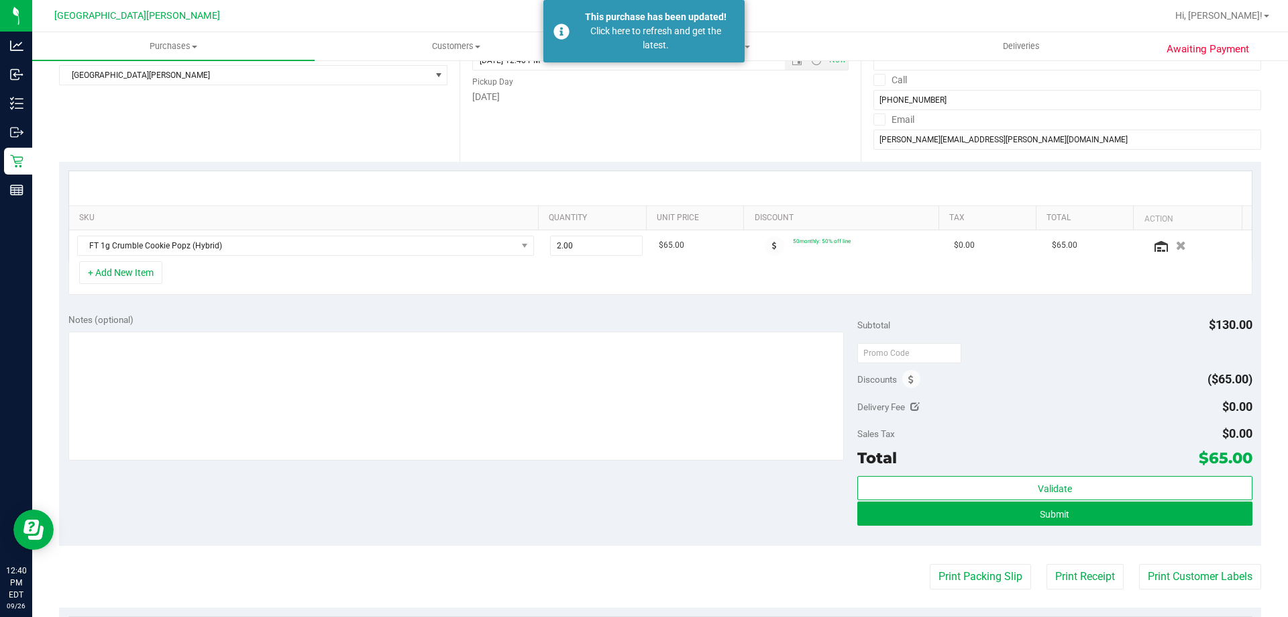
scroll to position [201, 0]
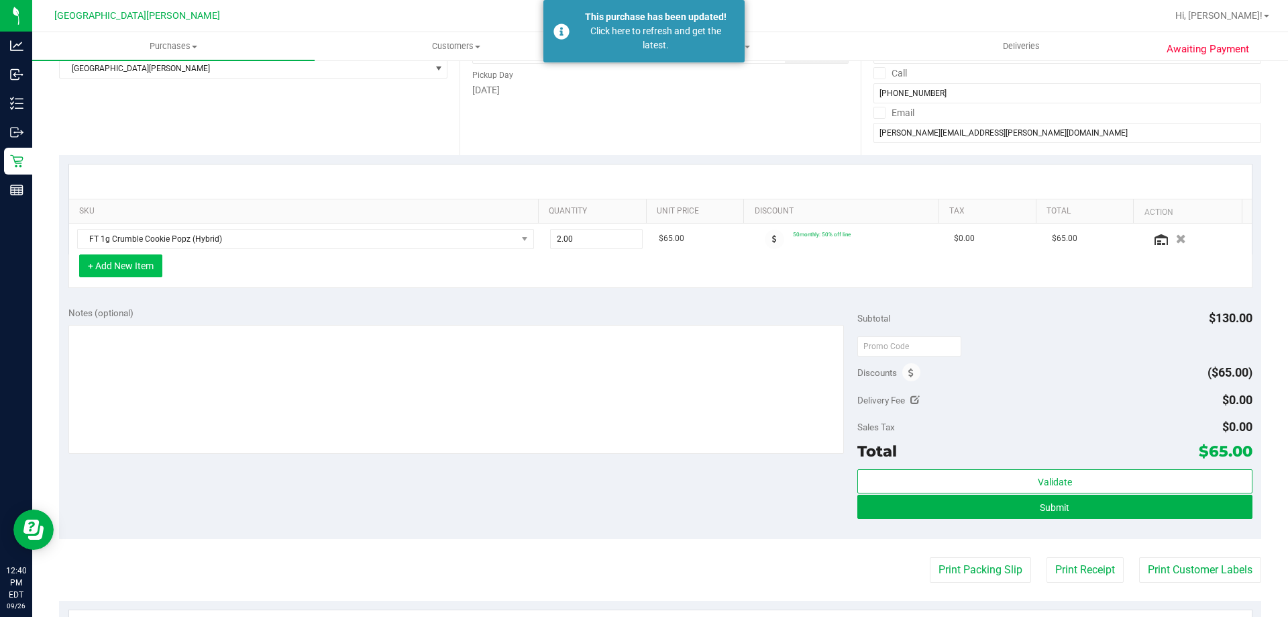
click at [109, 255] on button "+ Add New Item" at bounding box center [120, 265] width 83 height 23
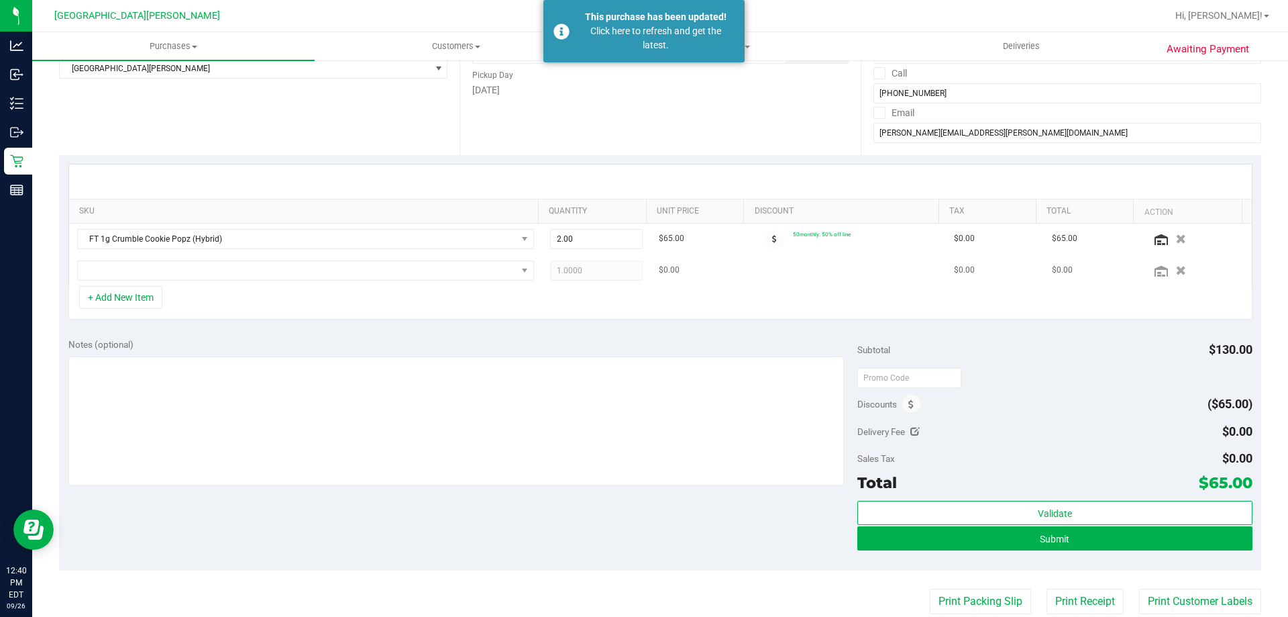
click at [206, 255] on td at bounding box center [305, 270] width 473 height 31
click at [205, 272] on span "NO DATA FOUND" at bounding box center [297, 270] width 439 height 19
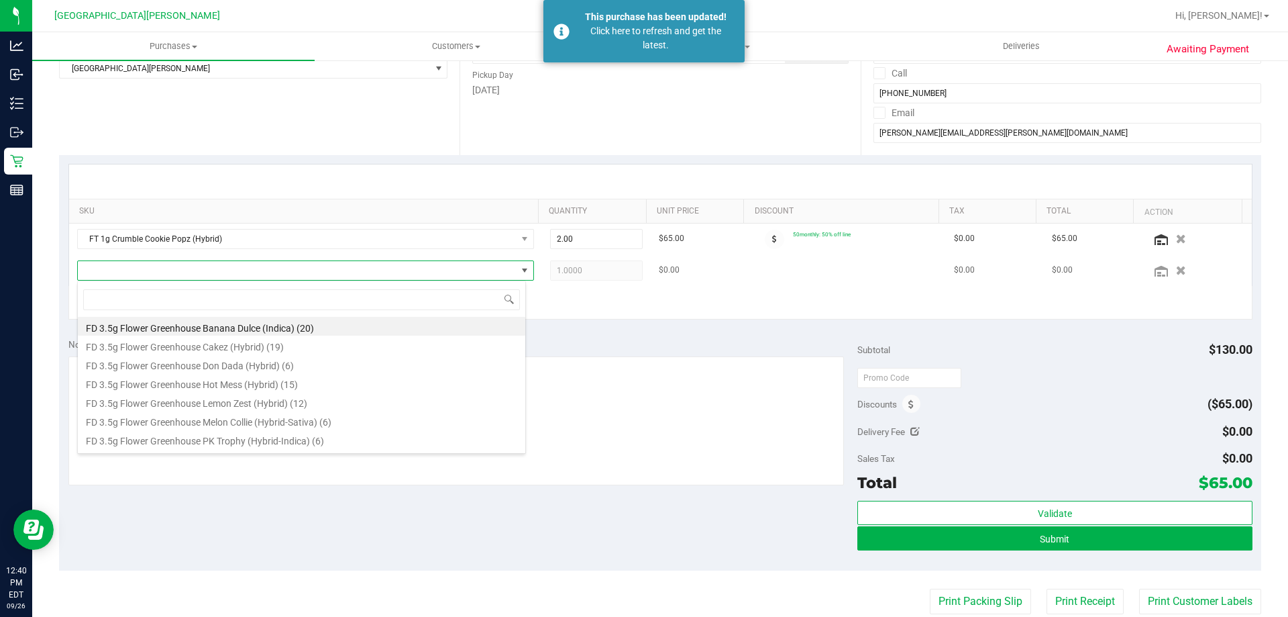
scroll to position [20, 449]
type input "wax"
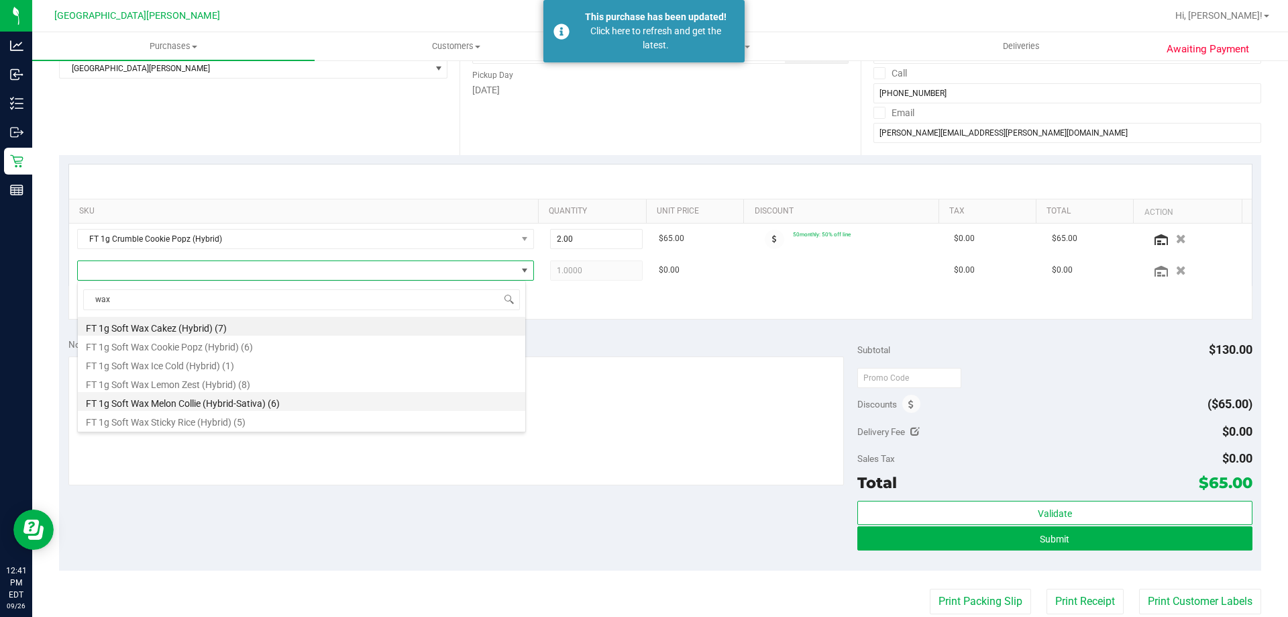
click at [199, 402] on li "FT 1g Soft Wax Melon Collie (Hybrid-Sativa) (6)" at bounding box center [301, 401] width 447 height 19
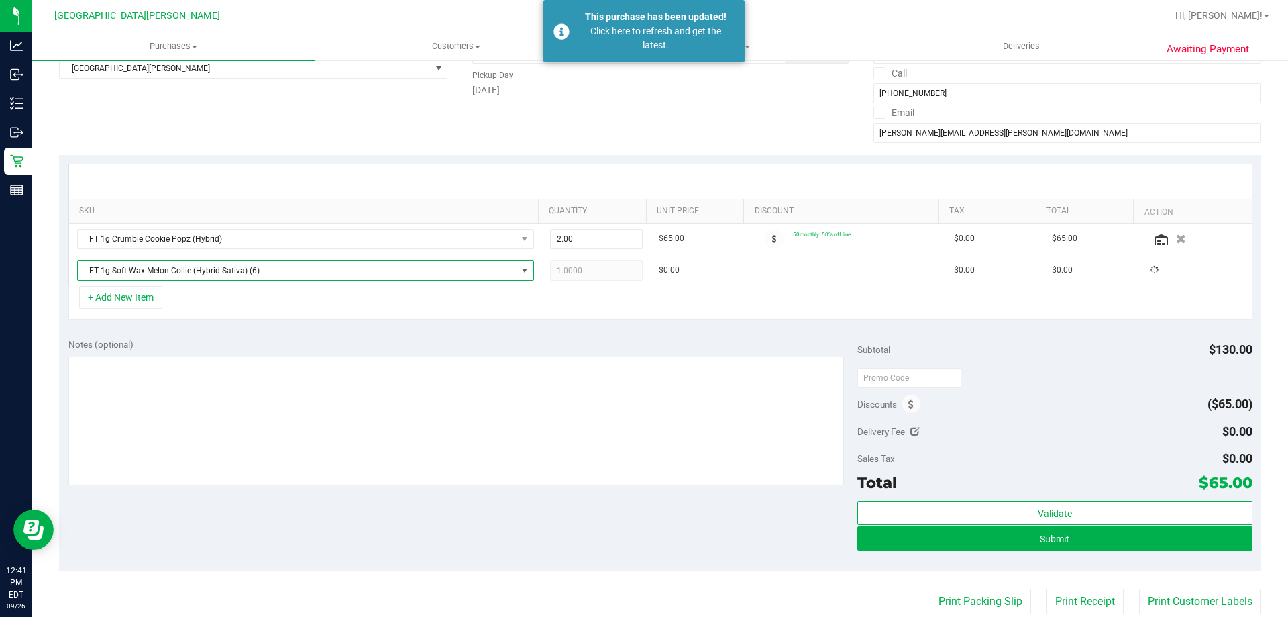
drag, startPoint x: 294, startPoint y: 323, endPoint x: 301, endPoint y: 319, distance: 7.3
click at [294, 322] on div "SKU Quantity Unit Price Discount Tax Total Action FT 1g Crumble Cookie Popz (Hy…" at bounding box center [660, 242] width 1202 height 174
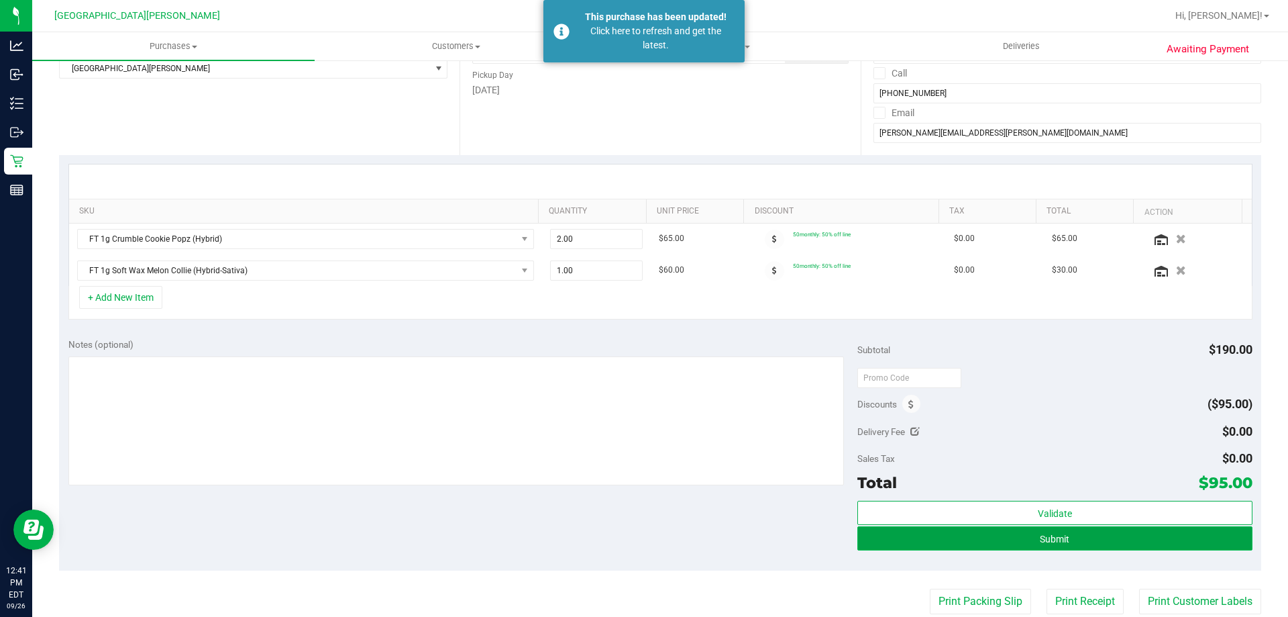
click at [1041, 539] on span "Submit" at bounding box center [1055, 538] width 30 height 11
